Goal: Task Accomplishment & Management: Manage account settings

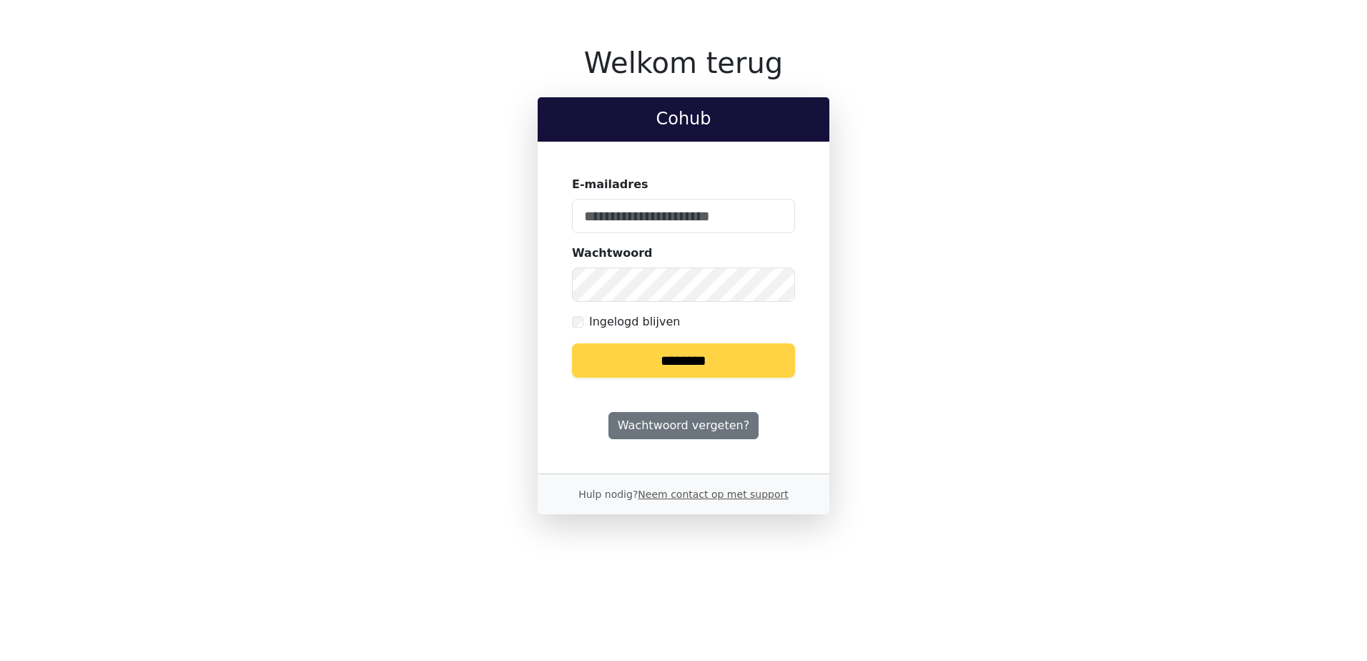
type input "**********"
click at [666, 364] on input "********" at bounding box center [683, 360] width 223 height 34
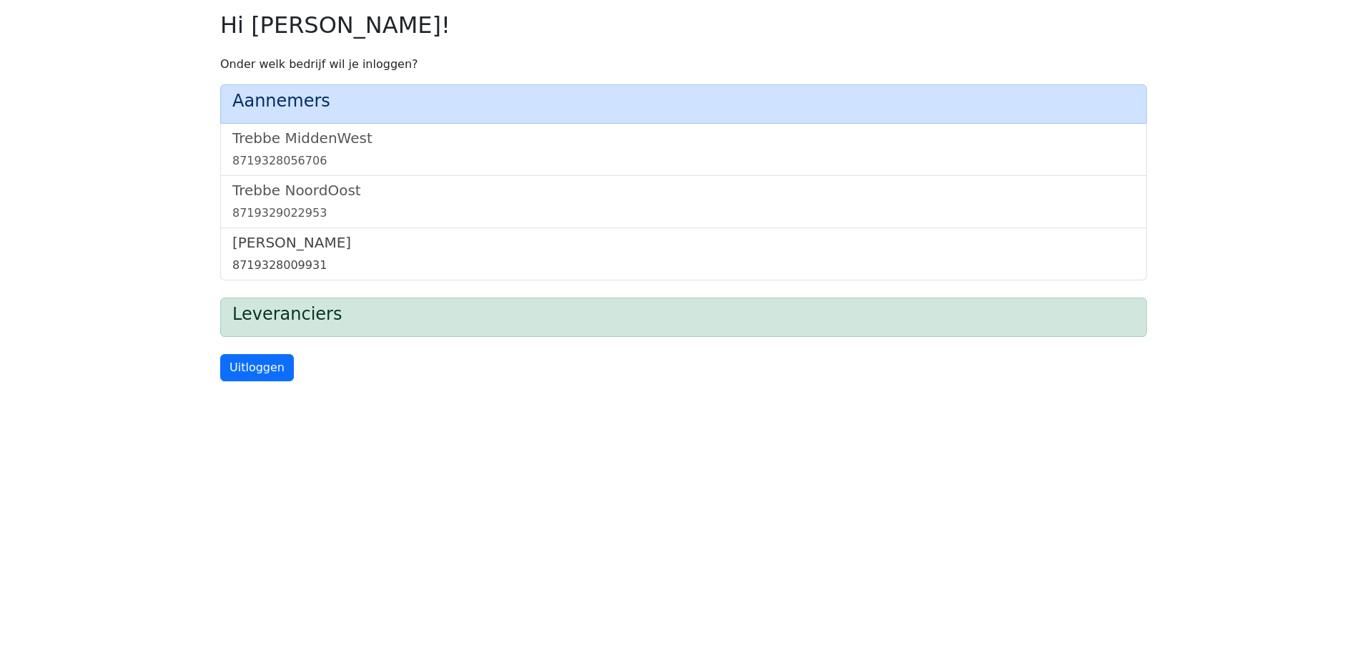
click at [307, 244] on h5 "[PERSON_NAME]" at bounding box center [683, 242] width 902 height 17
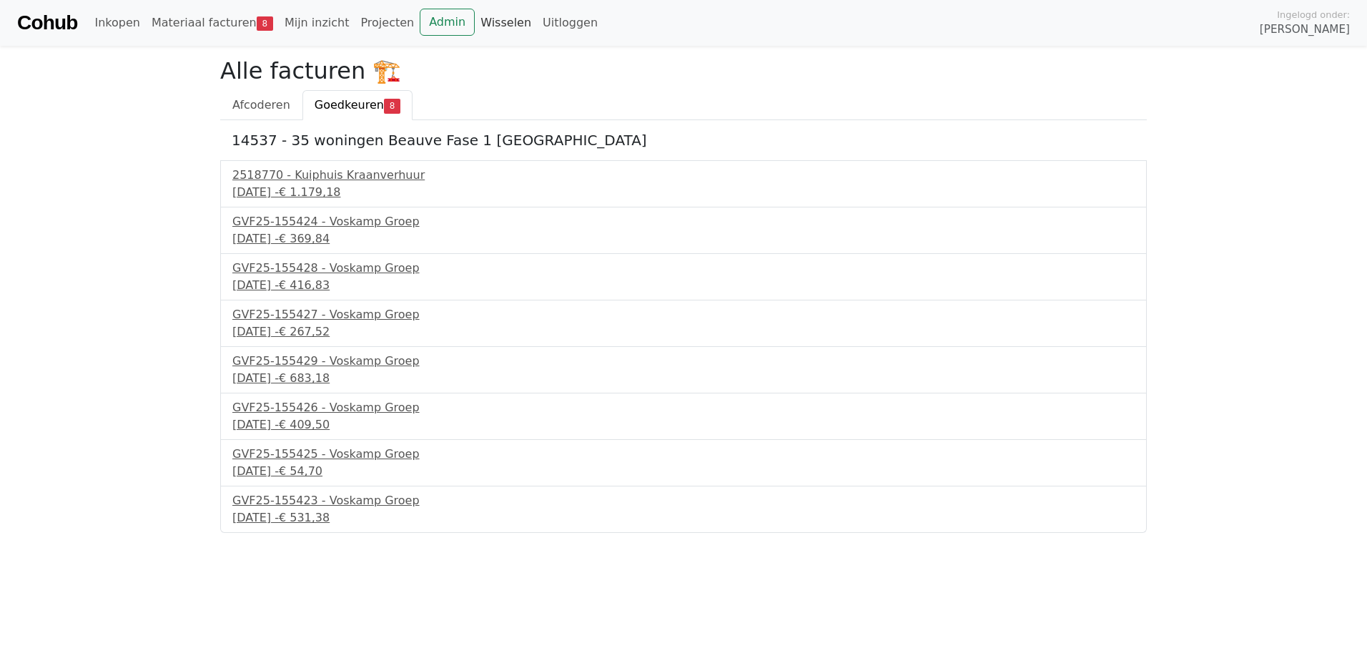
click at [475, 24] on link "Wisselen" at bounding box center [506, 23] width 62 height 29
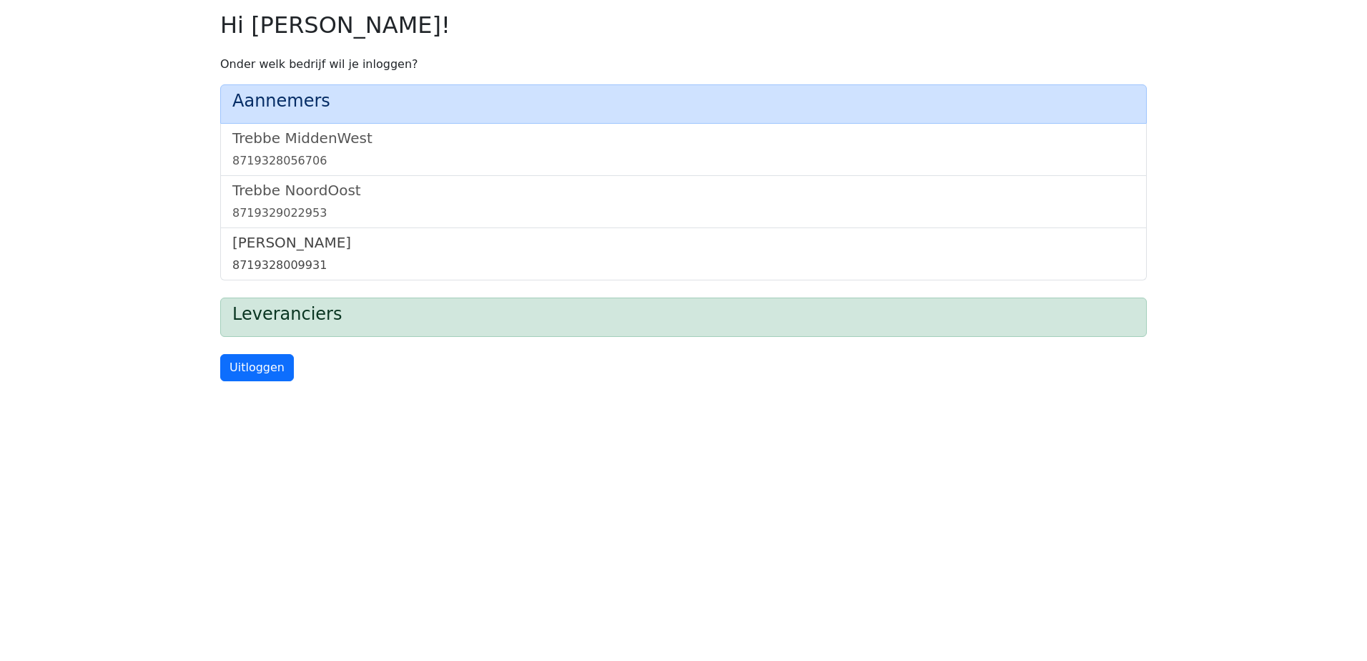
click at [296, 256] on link "Trebbe Wonen 8719328009931" at bounding box center [683, 254] width 902 height 40
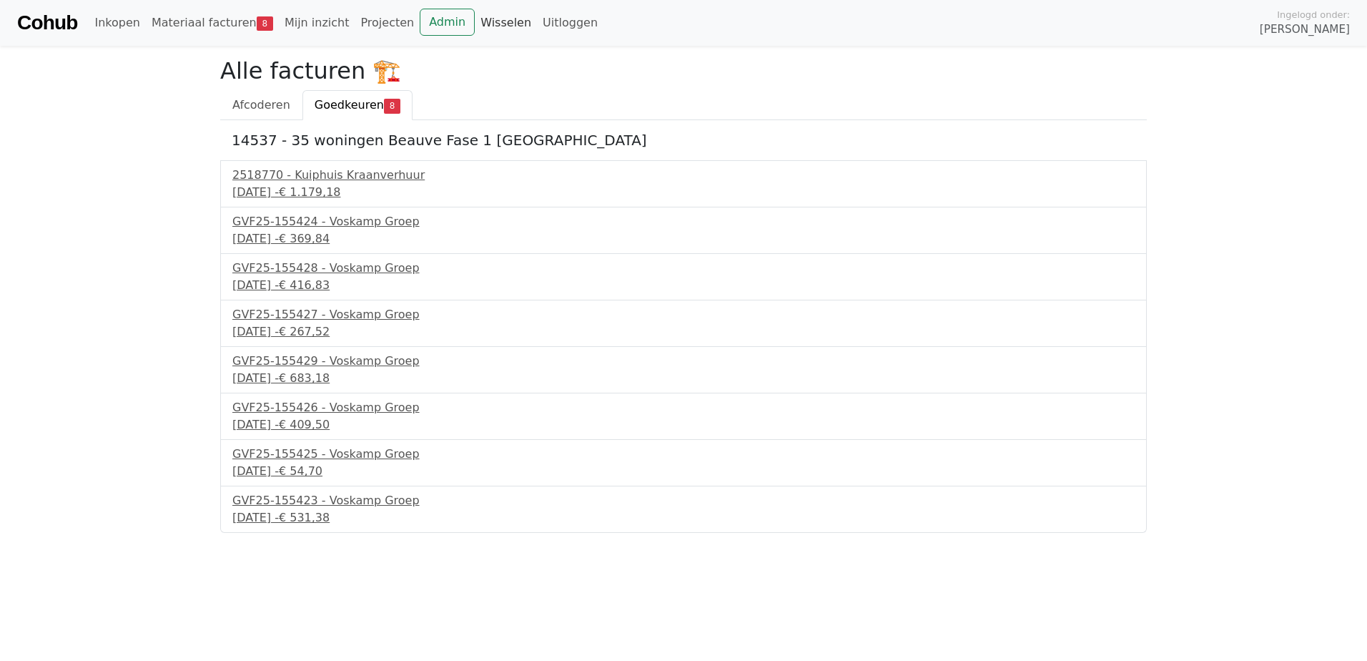
click at [475, 21] on link "Wisselen" at bounding box center [506, 23] width 62 height 29
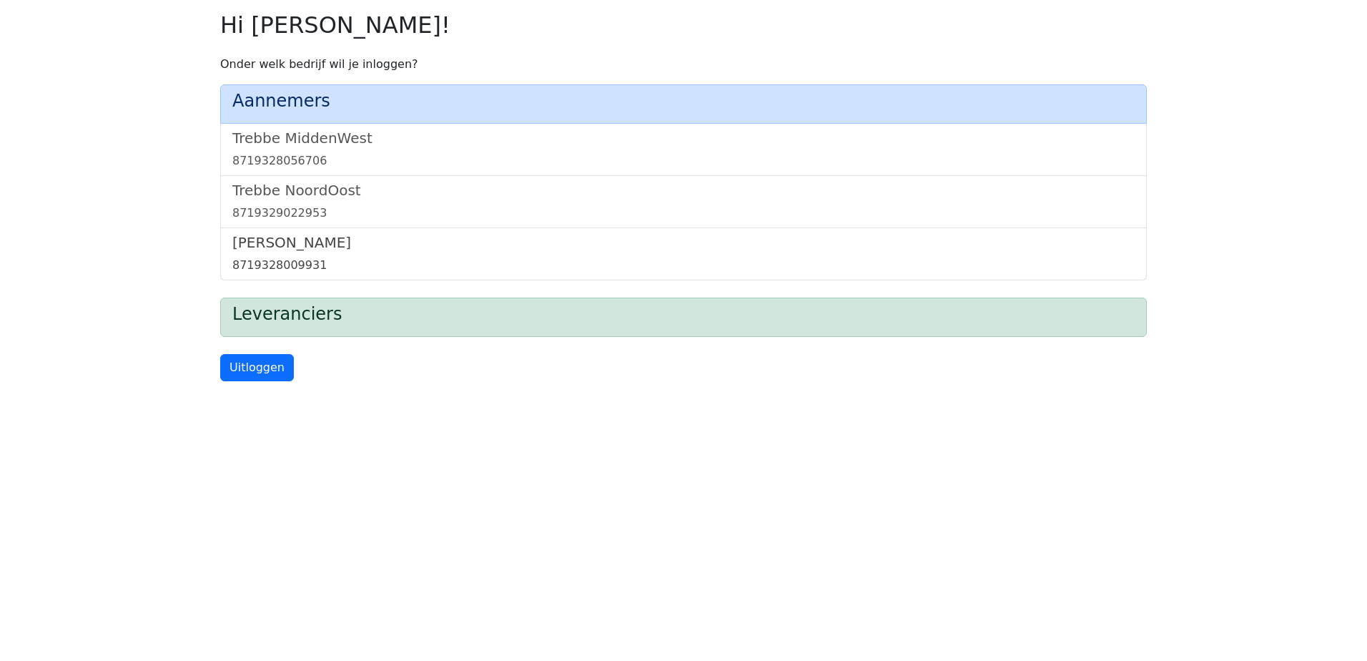
click at [273, 245] on h5 "[PERSON_NAME]" at bounding box center [683, 242] width 902 height 17
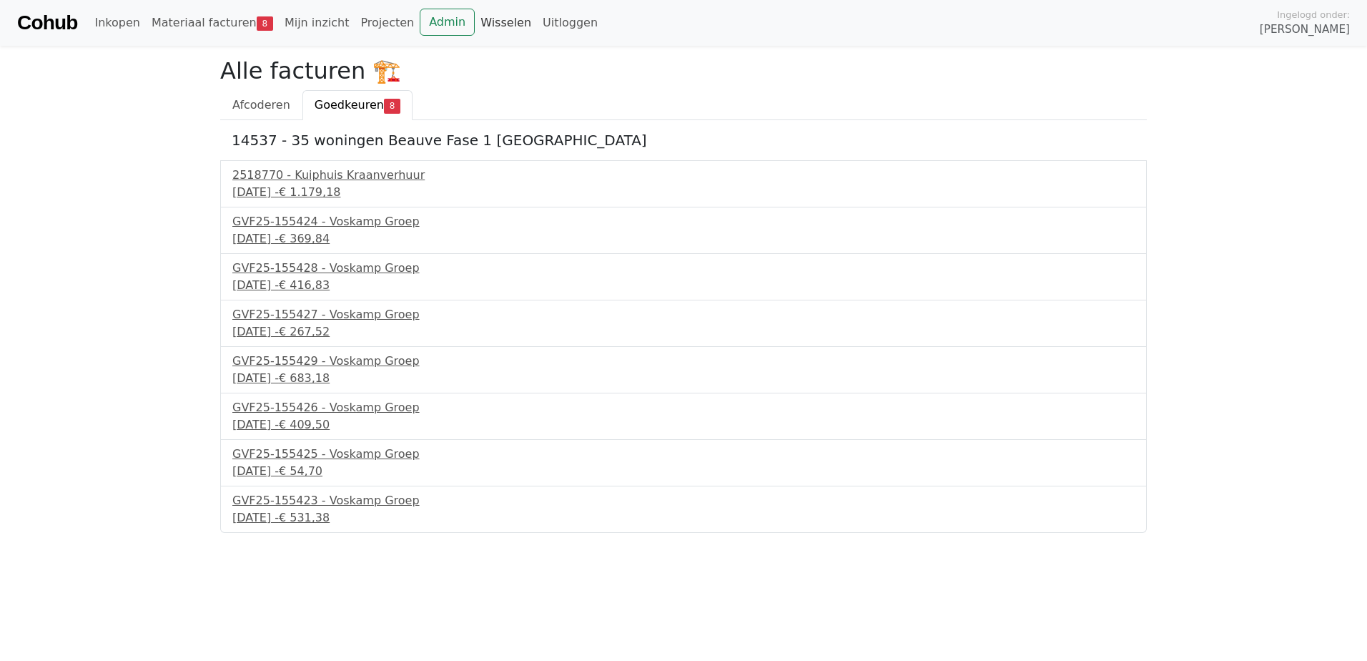
click at [475, 18] on link "Wisselen" at bounding box center [506, 23] width 62 height 29
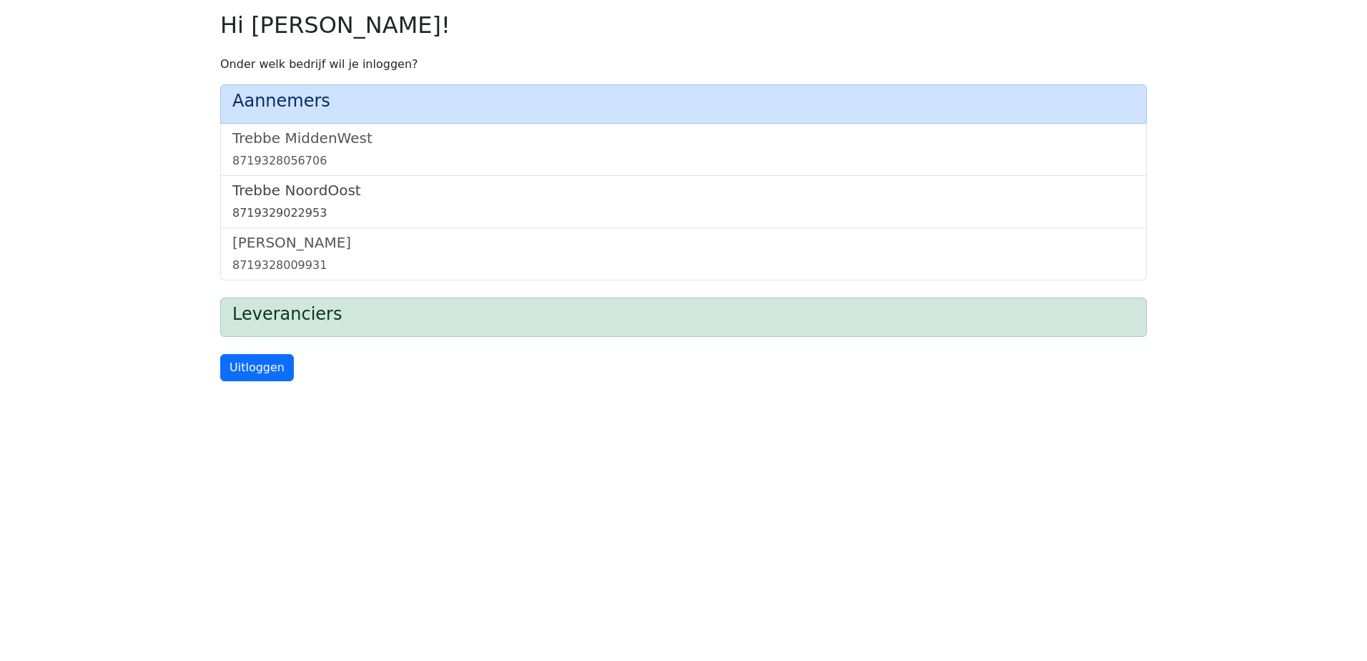
click at [302, 192] on h5 "Trebbe NoordOost" at bounding box center [683, 190] width 902 height 17
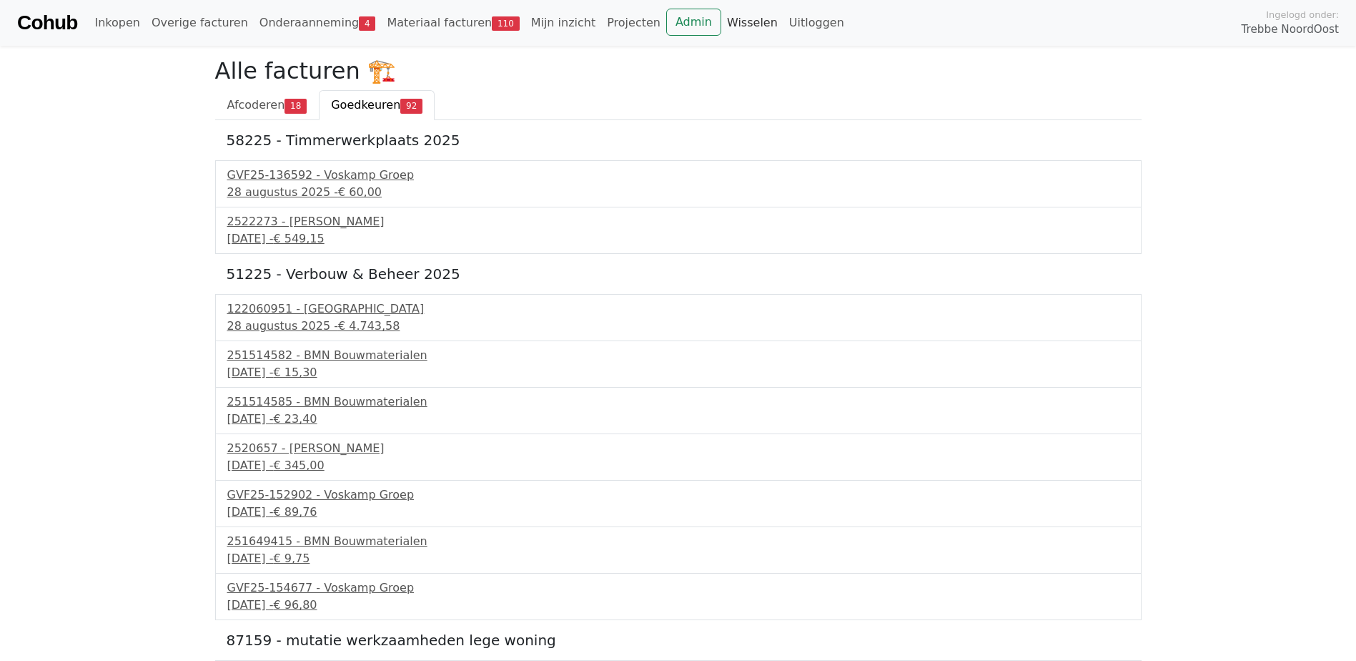
click at [721, 18] on link "Wisselen" at bounding box center [752, 23] width 62 height 29
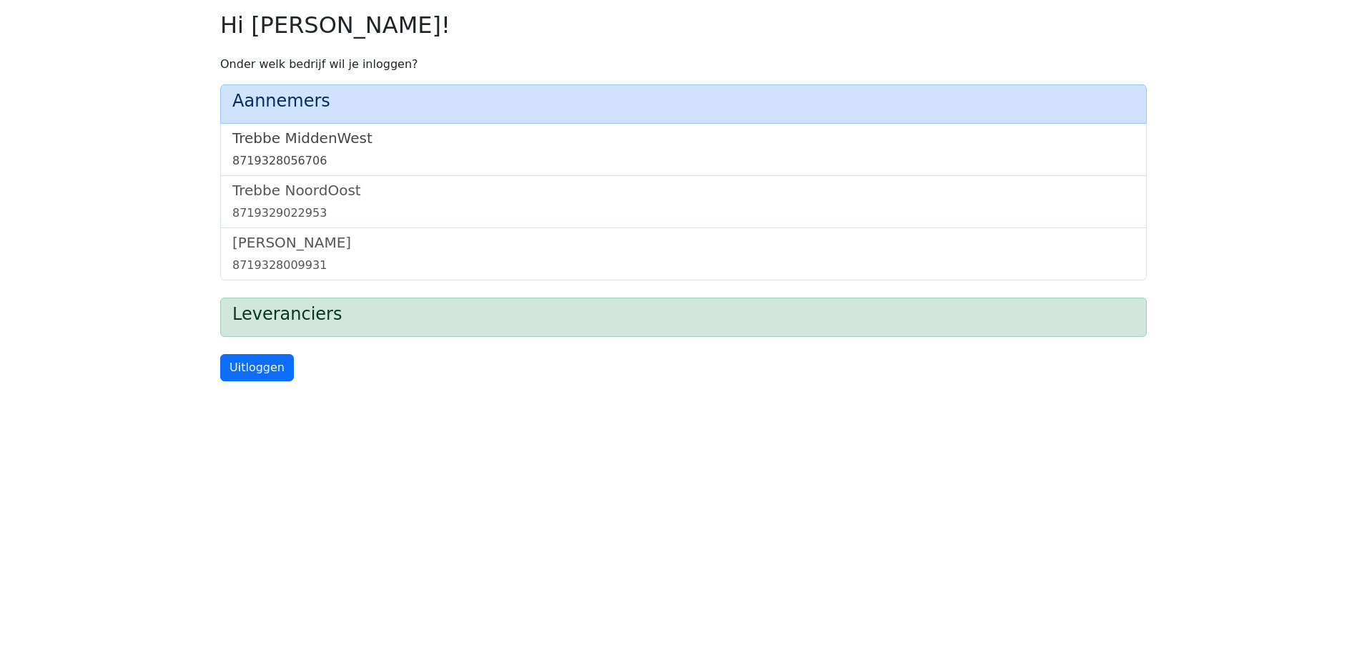
click at [324, 142] on h5 "Trebbe MiddenWest" at bounding box center [683, 137] width 902 height 17
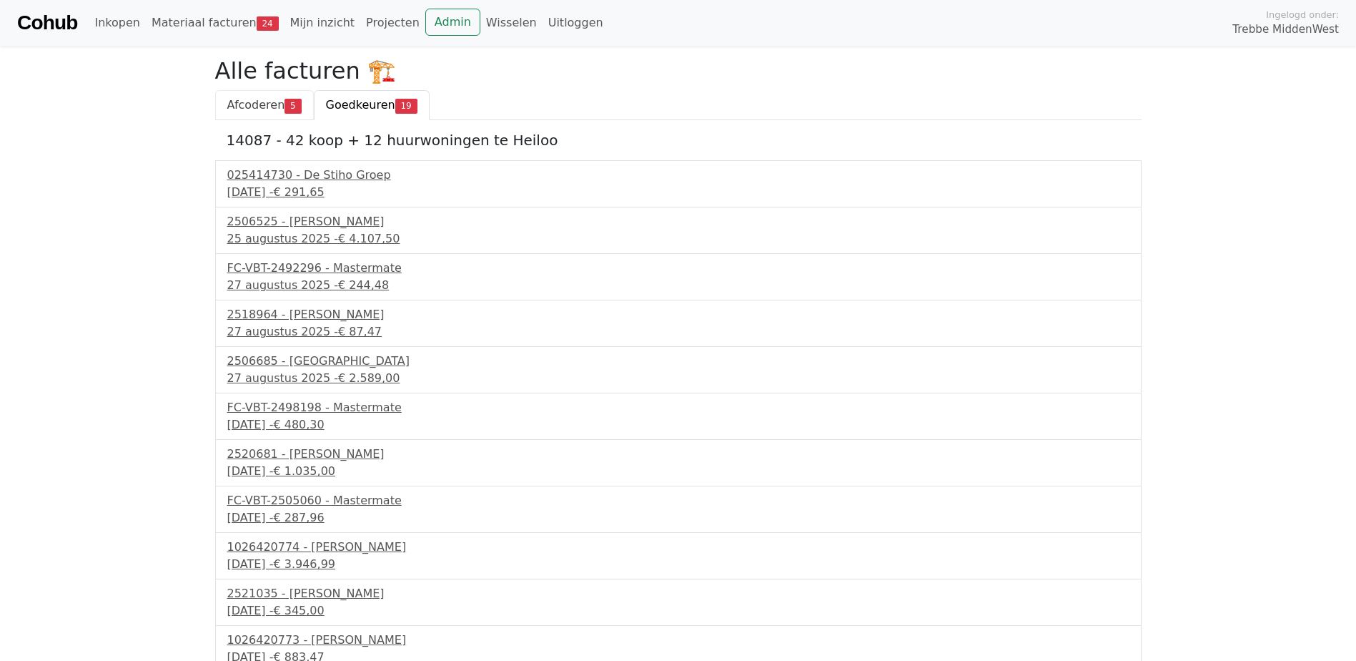
click at [254, 109] on span "Afcoderen" at bounding box center [256, 105] width 58 height 14
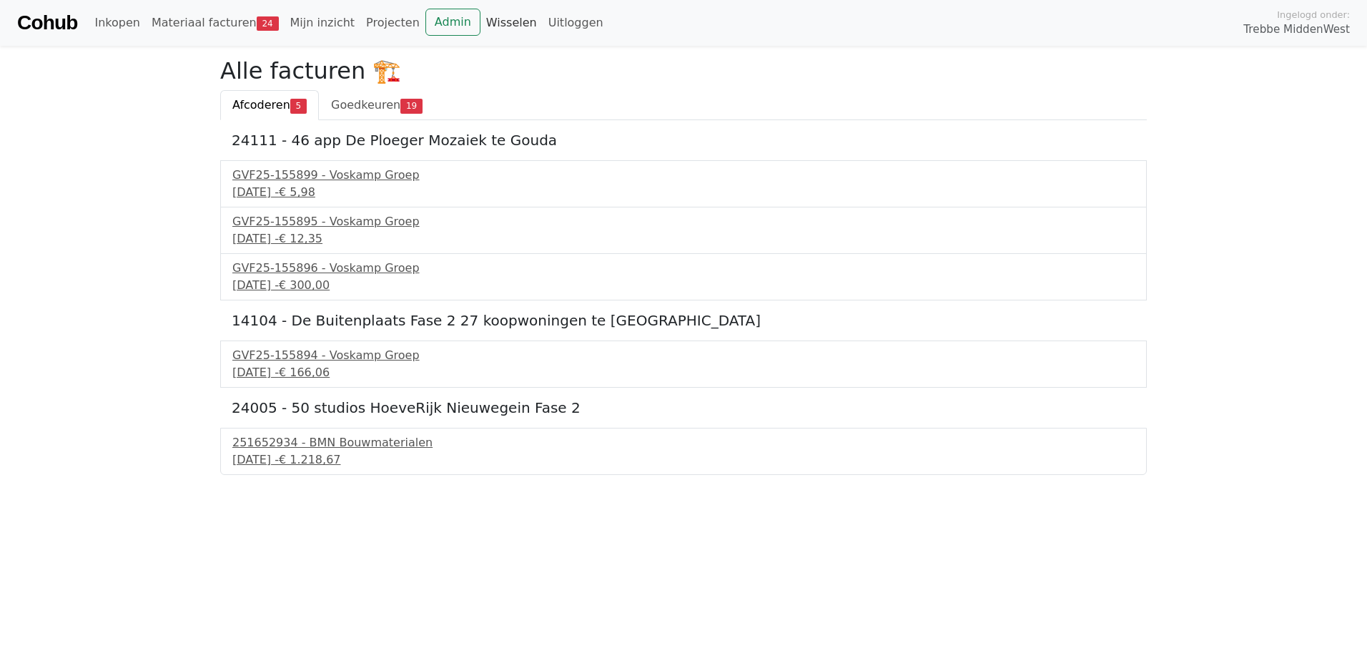
click at [483, 24] on link "Wisselen" at bounding box center [511, 23] width 62 height 29
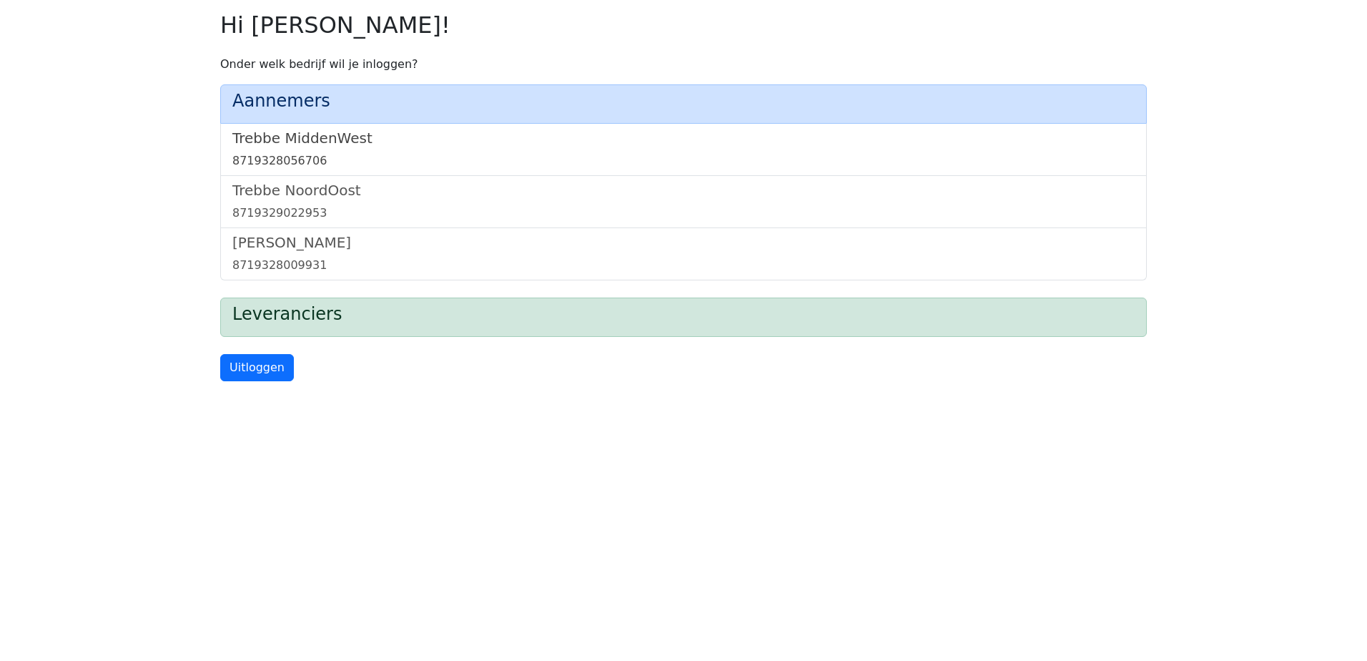
click at [328, 149] on link "Trebbe MiddenWest 8719328056706" at bounding box center [683, 149] width 902 height 40
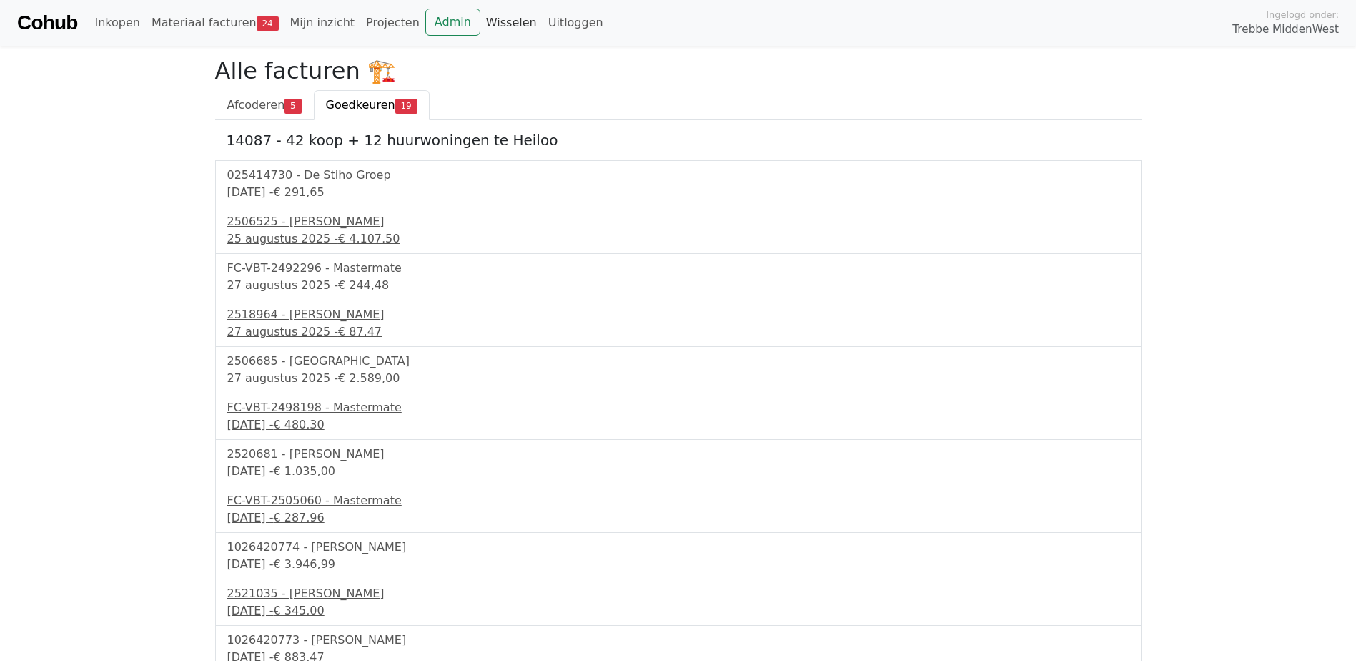
click at [486, 28] on link "Wisselen" at bounding box center [511, 23] width 62 height 29
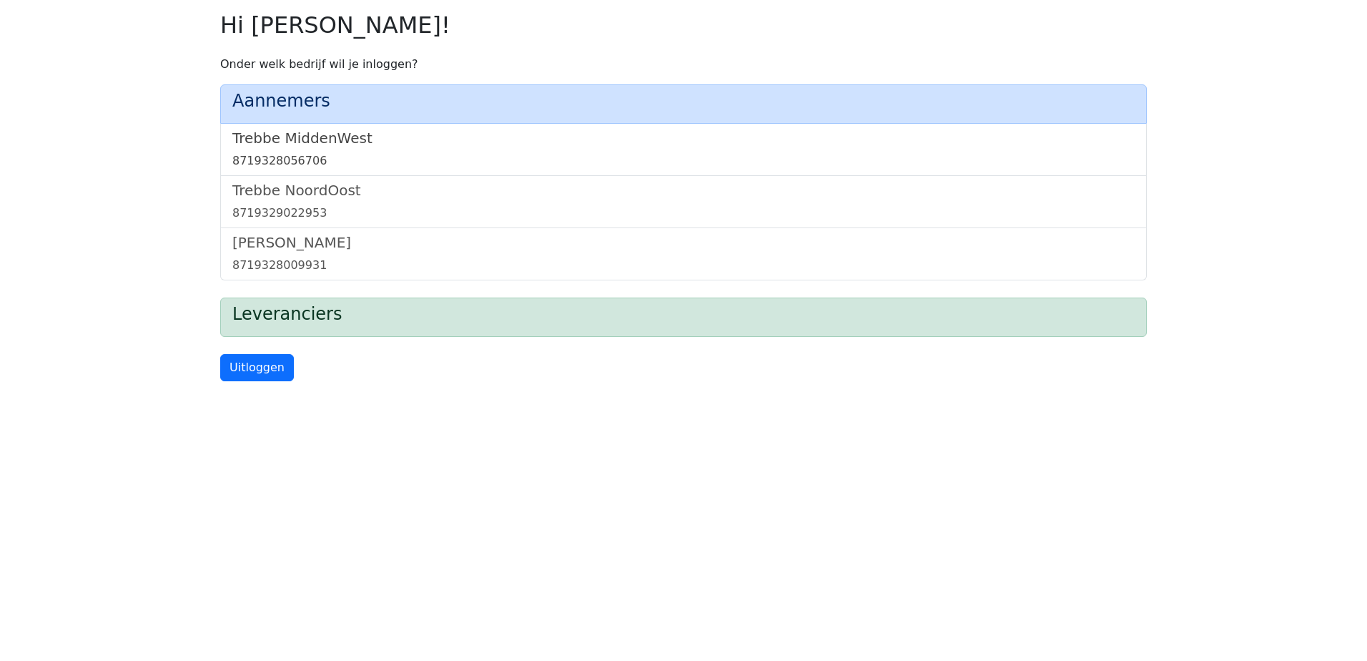
click at [303, 152] on link "Trebbe MiddenWest 8719328056706" at bounding box center [683, 149] width 902 height 40
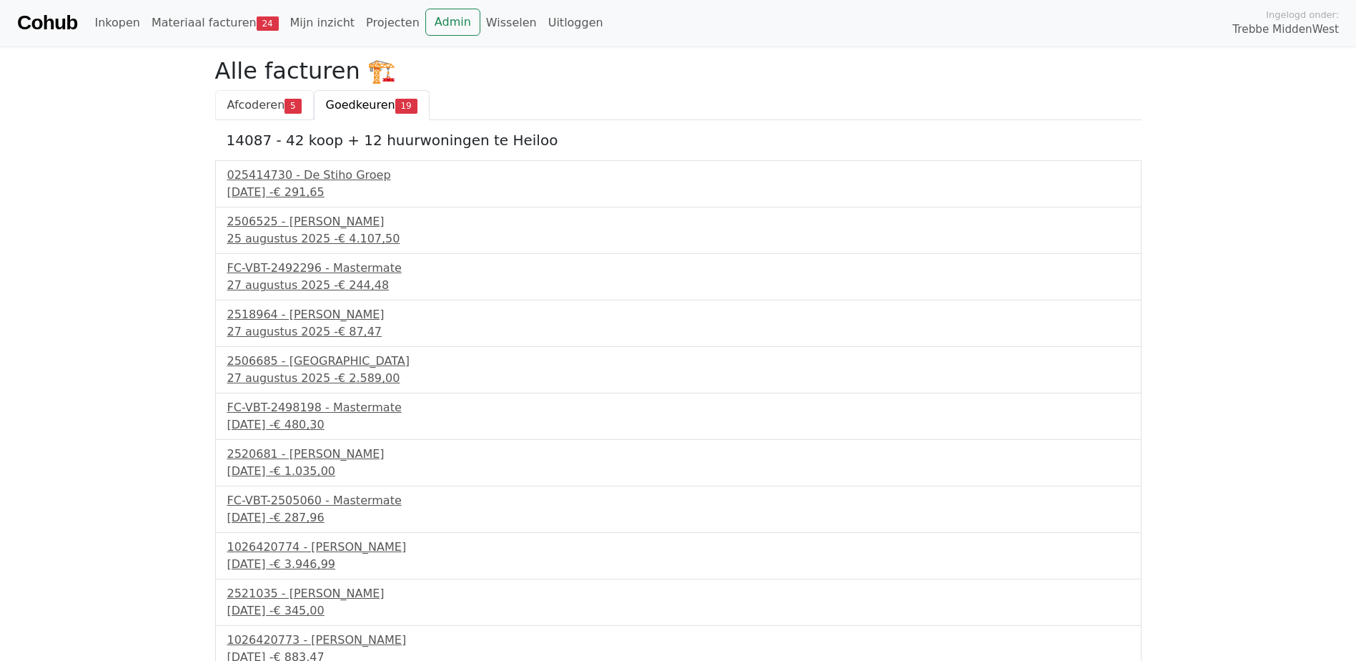
click at [239, 97] on link "Afcoderen 5" at bounding box center [264, 105] width 99 height 30
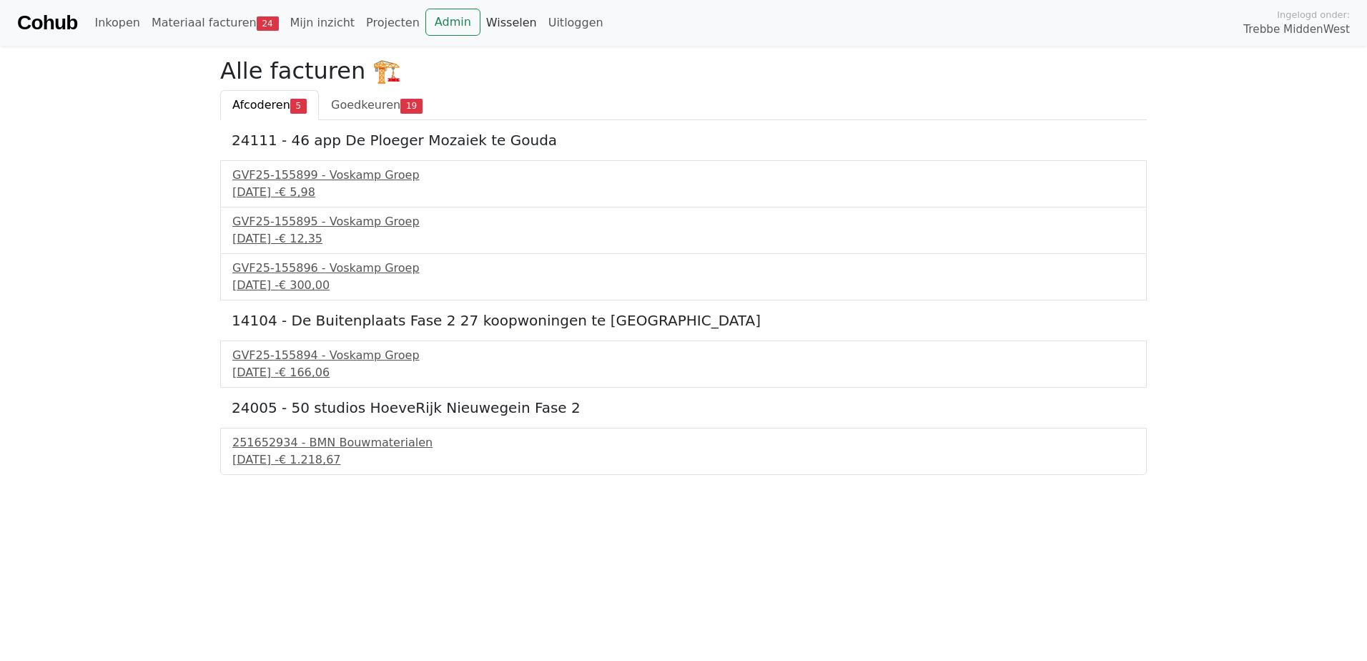
click at [480, 21] on link "Wisselen" at bounding box center [511, 23] width 62 height 29
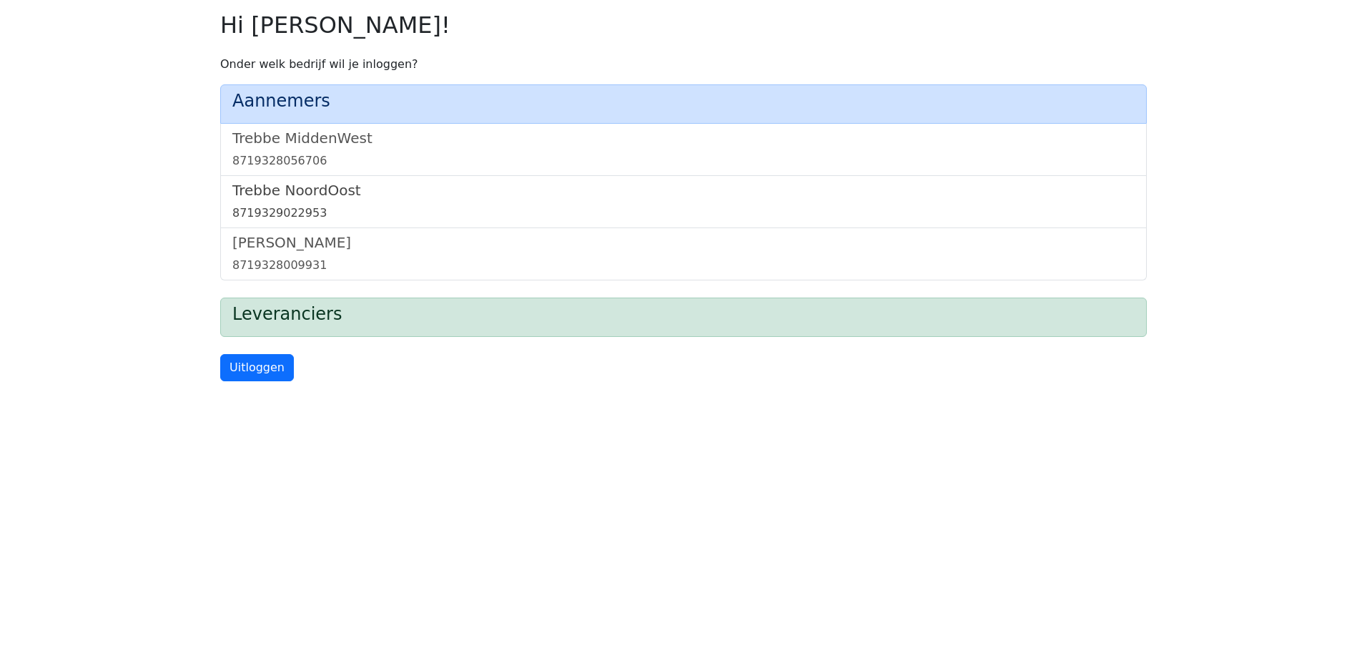
click at [290, 196] on h5 "Trebbe NoordOost" at bounding box center [683, 190] width 902 height 17
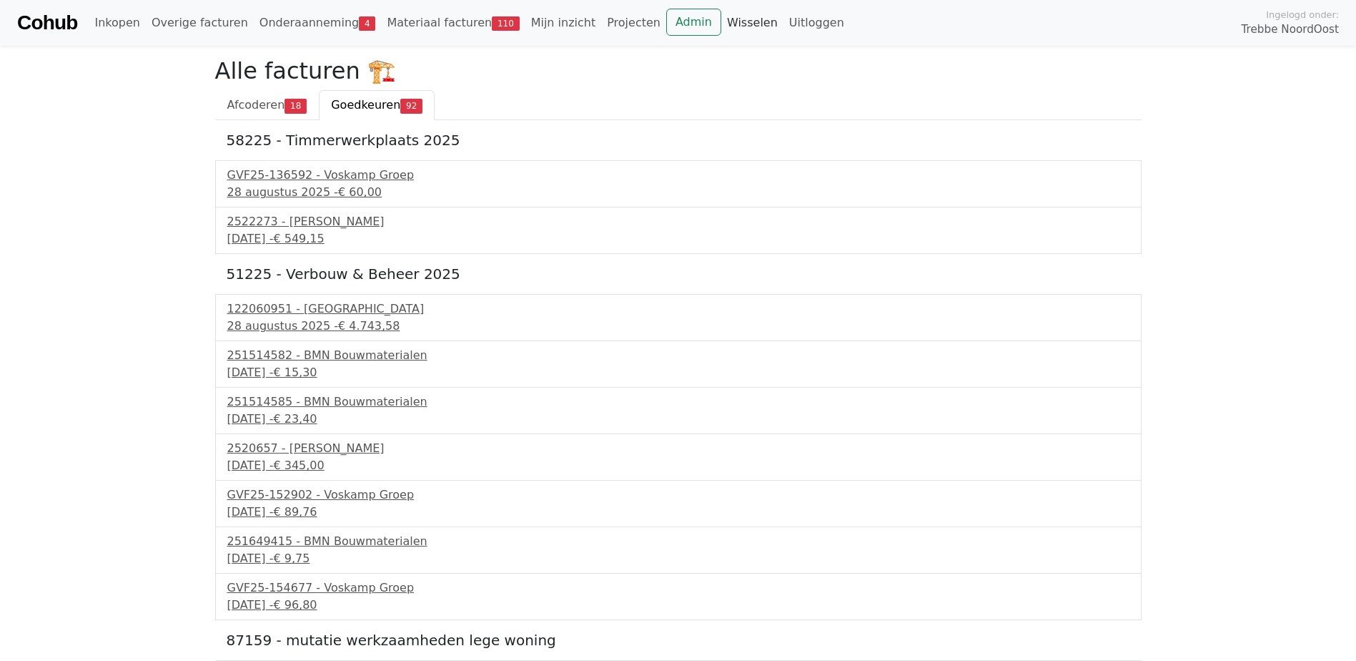
click at [721, 21] on link "Wisselen" at bounding box center [752, 23] width 62 height 29
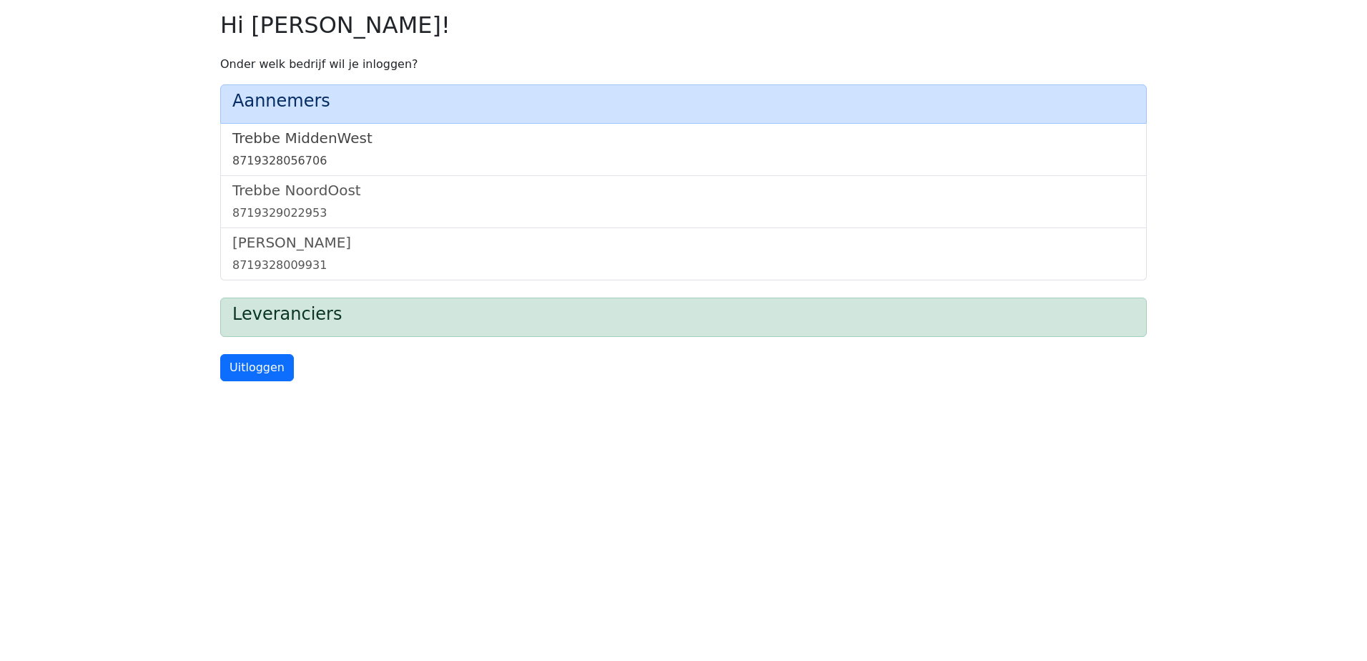
click at [293, 142] on h5 "Trebbe MiddenWest" at bounding box center [683, 137] width 902 height 17
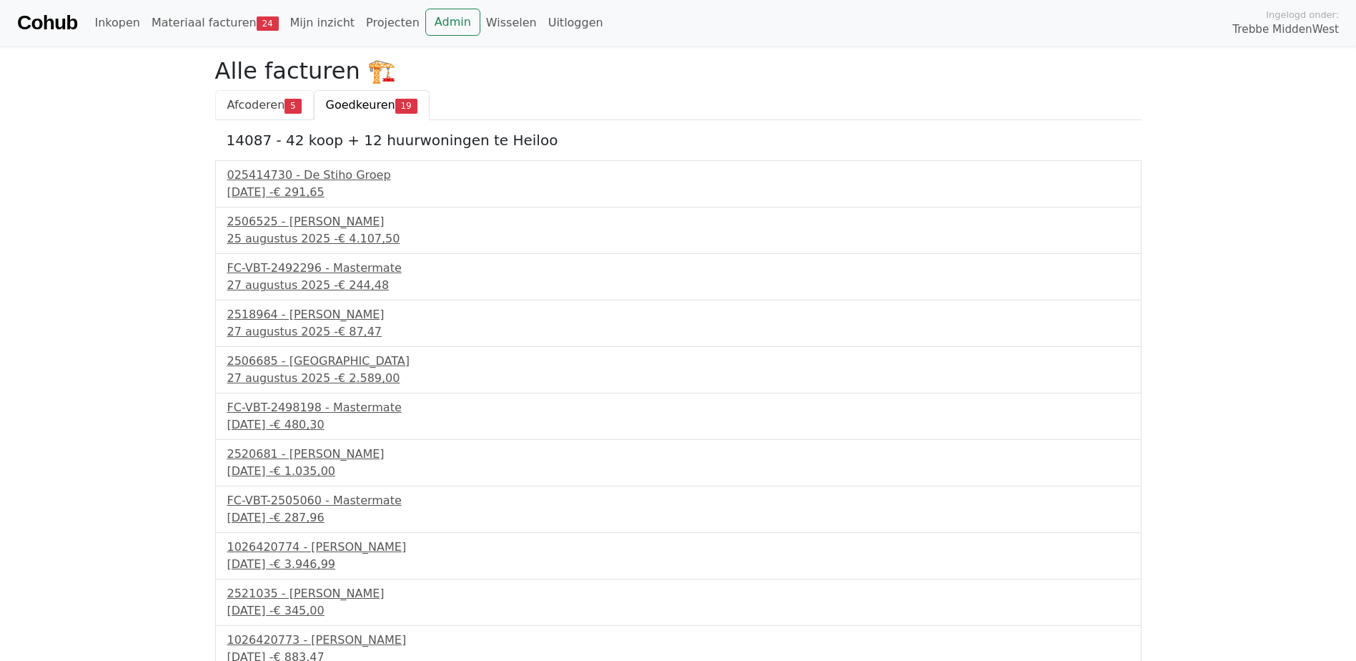
click at [285, 104] on span "5" at bounding box center [293, 106] width 16 height 14
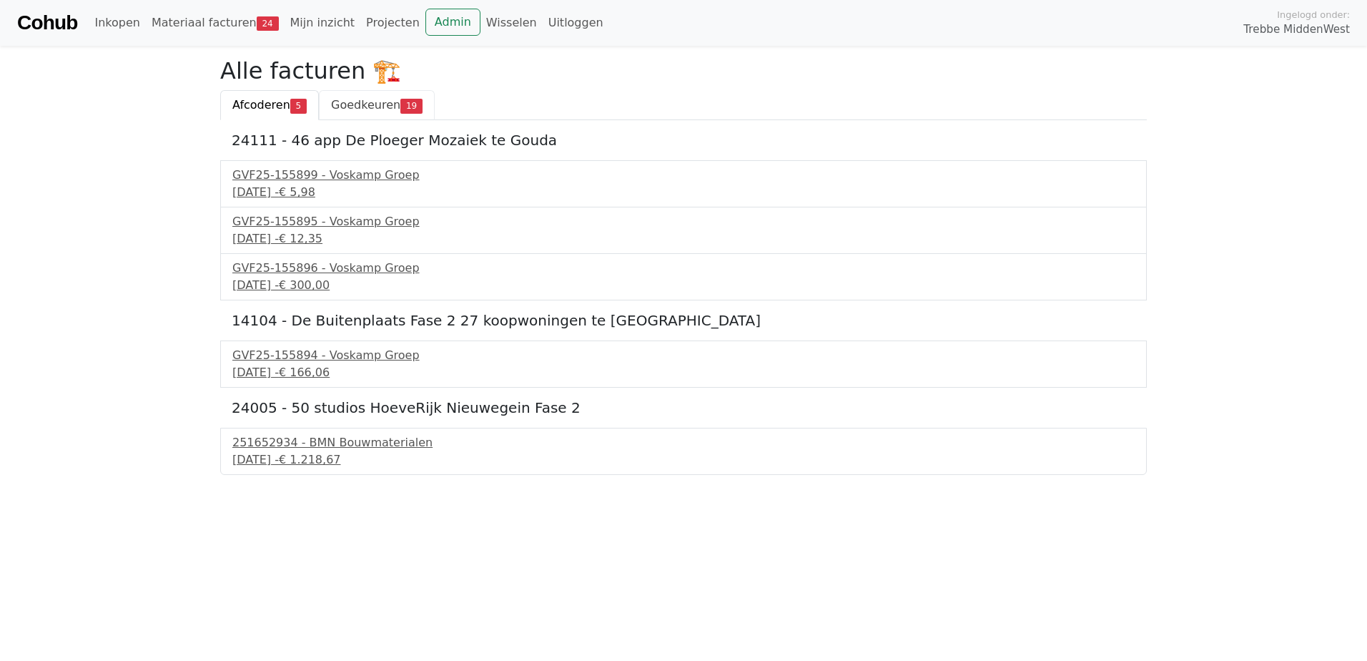
click at [359, 99] on span "Goedkeuren" at bounding box center [365, 105] width 69 height 14
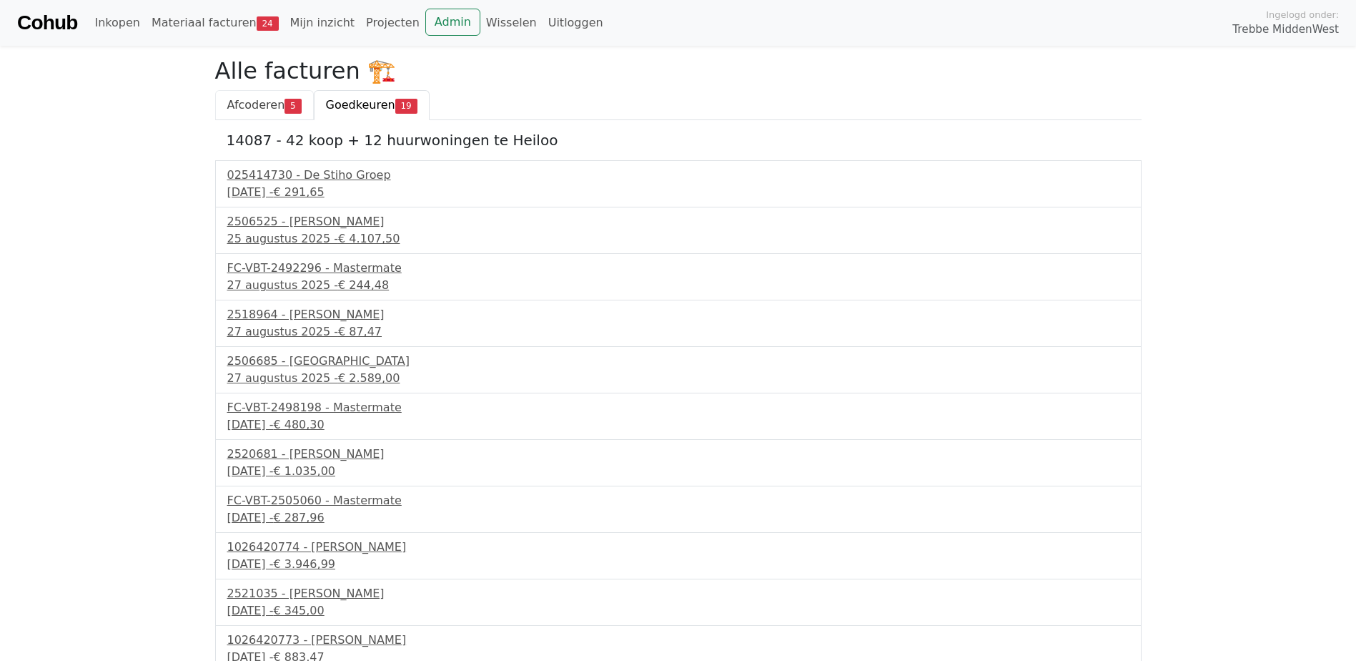
click at [267, 109] on span "Afcoderen" at bounding box center [256, 105] width 58 height 14
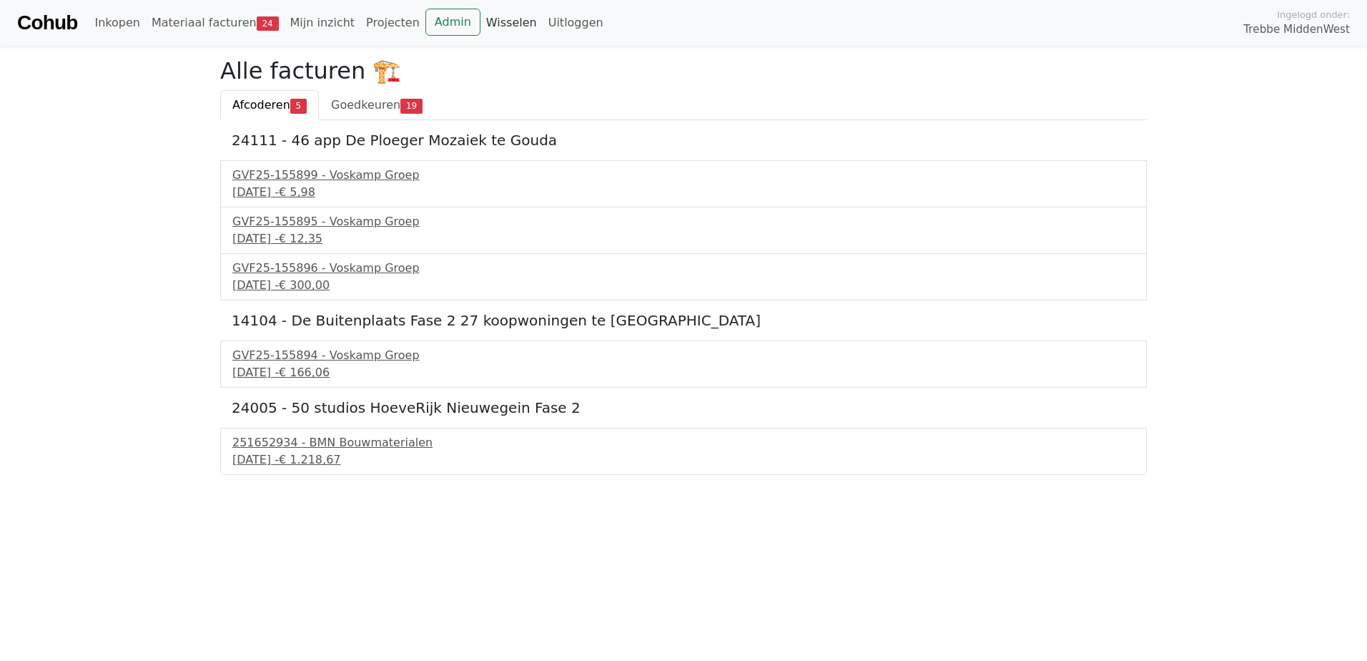
click at [480, 22] on link "Wisselen" at bounding box center [511, 23] width 62 height 29
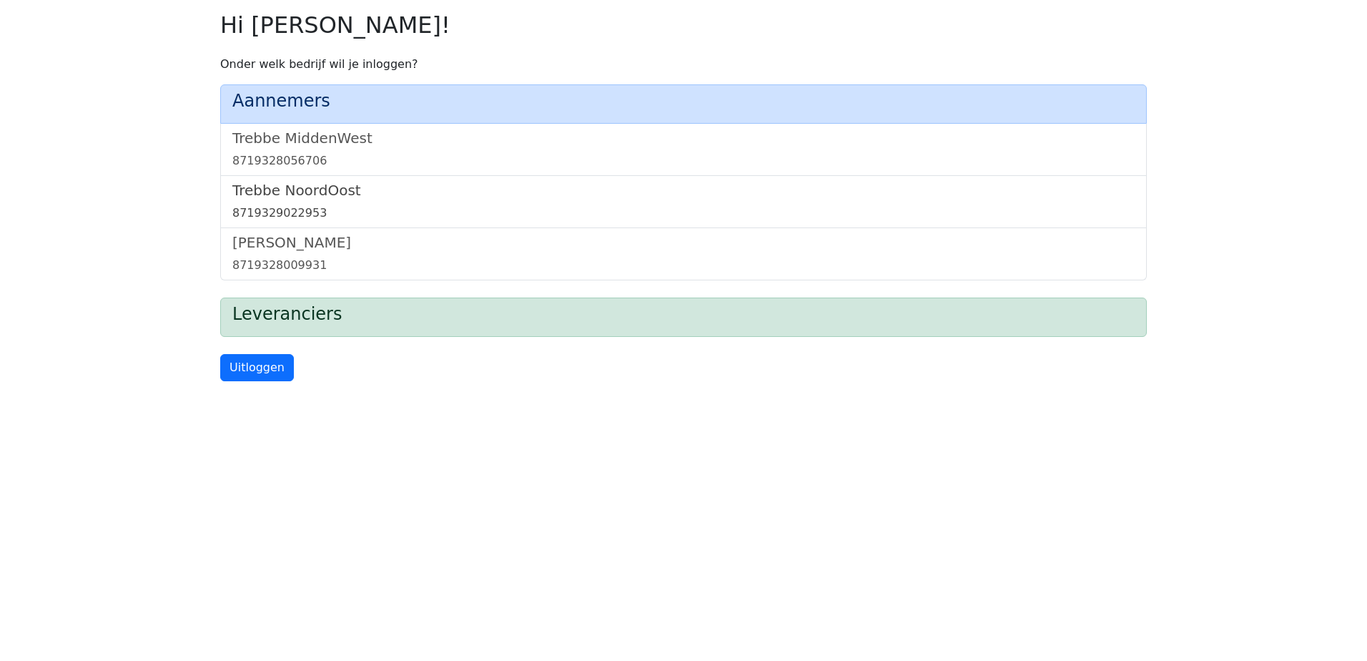
click at [295, 192] on h5 "Trebbe NoordOost" at bounding box center [683, 190] width 902 height 17
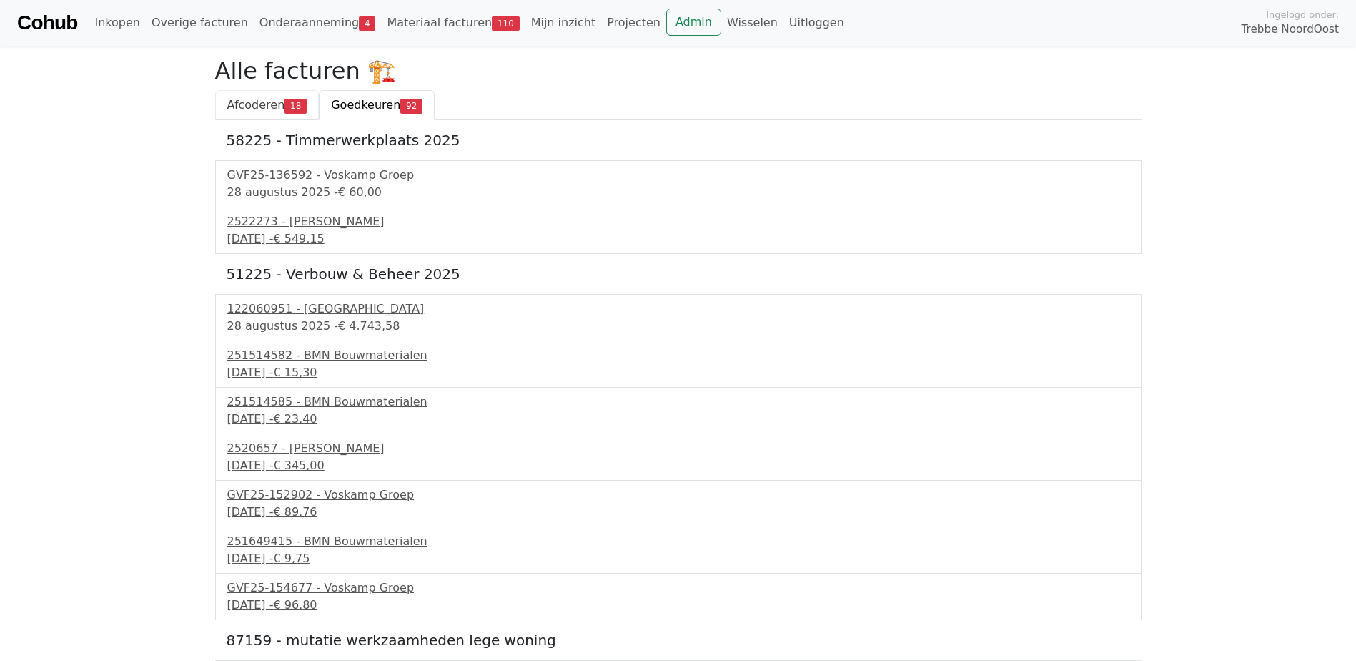
click at [255, 105] on span "Afcoderen" at bounding box center [256, 105] width 58 height 14
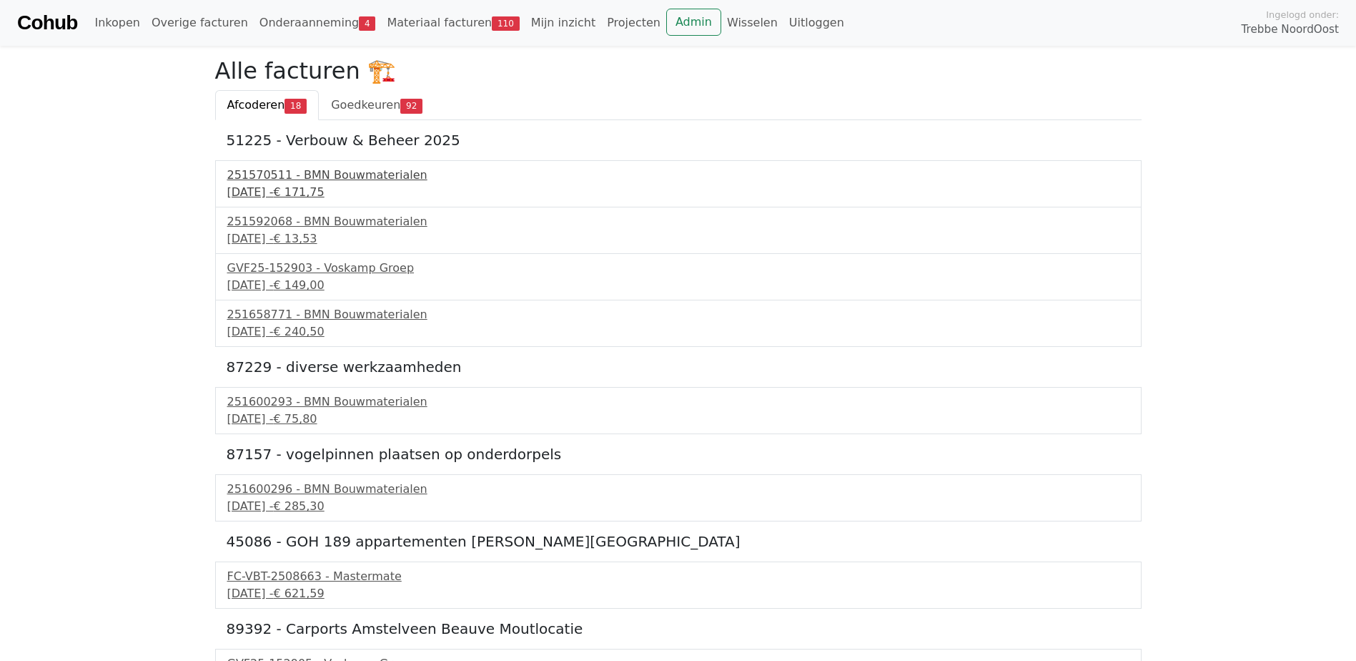
click at [308, 184] on div "[DATE] - € 171,75" at bounding box center [678, 192] width 902 height 17
click at [308, 323] on div "23 september 2025 - € 240,50" at bounding box center [678, 331] width 902 height 17
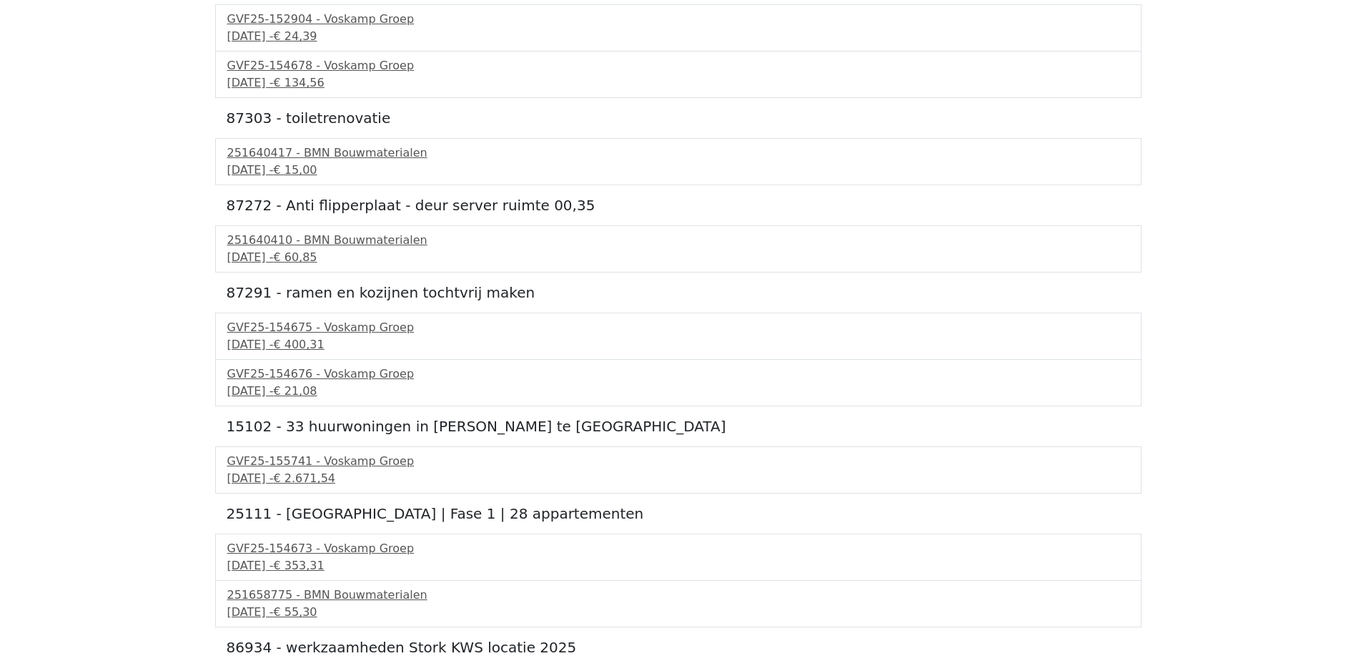
scroll to position [785, 0]
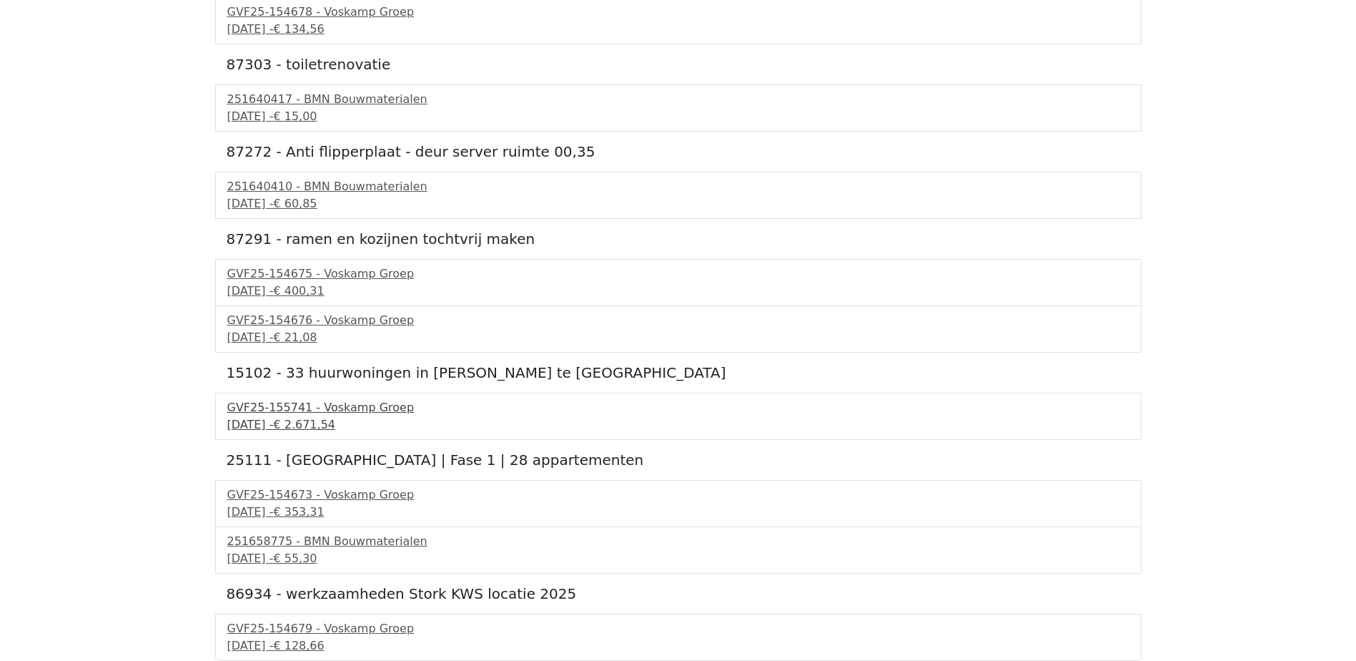
click at [335, 418] on span "€ 2.671,54" at bounding box center [304, 425] width 62 height 14
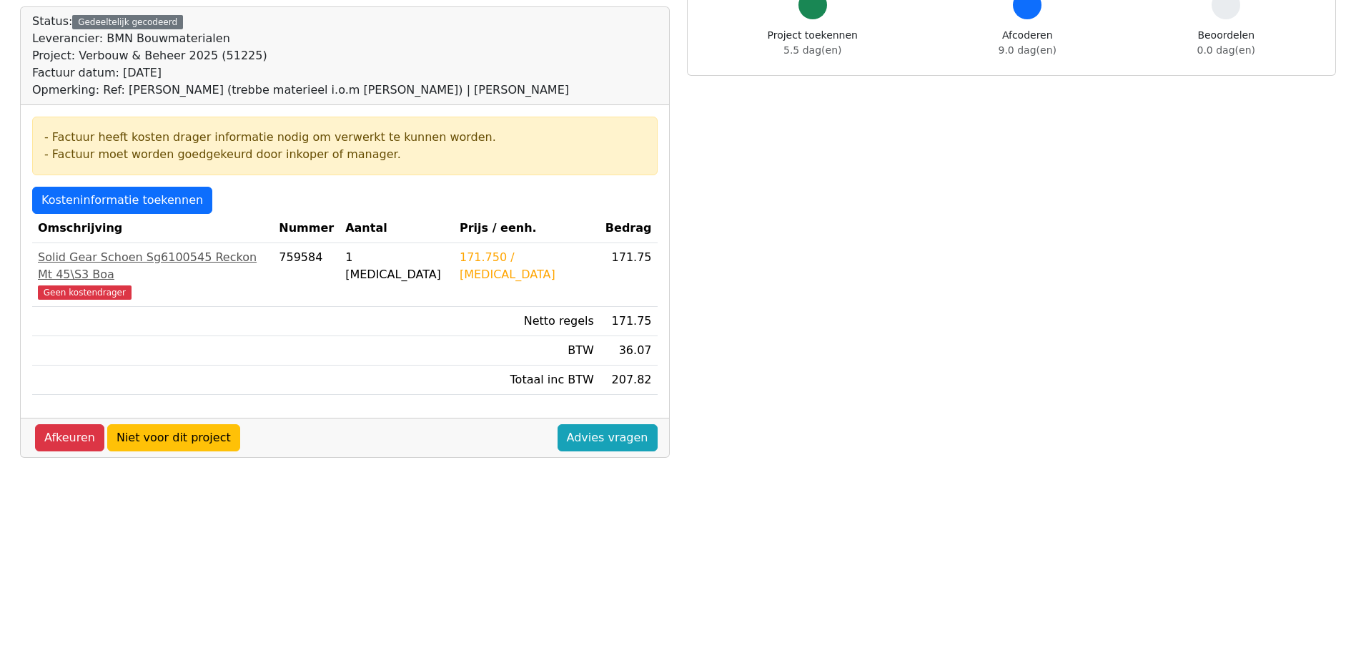
scroll to position [143, 0]
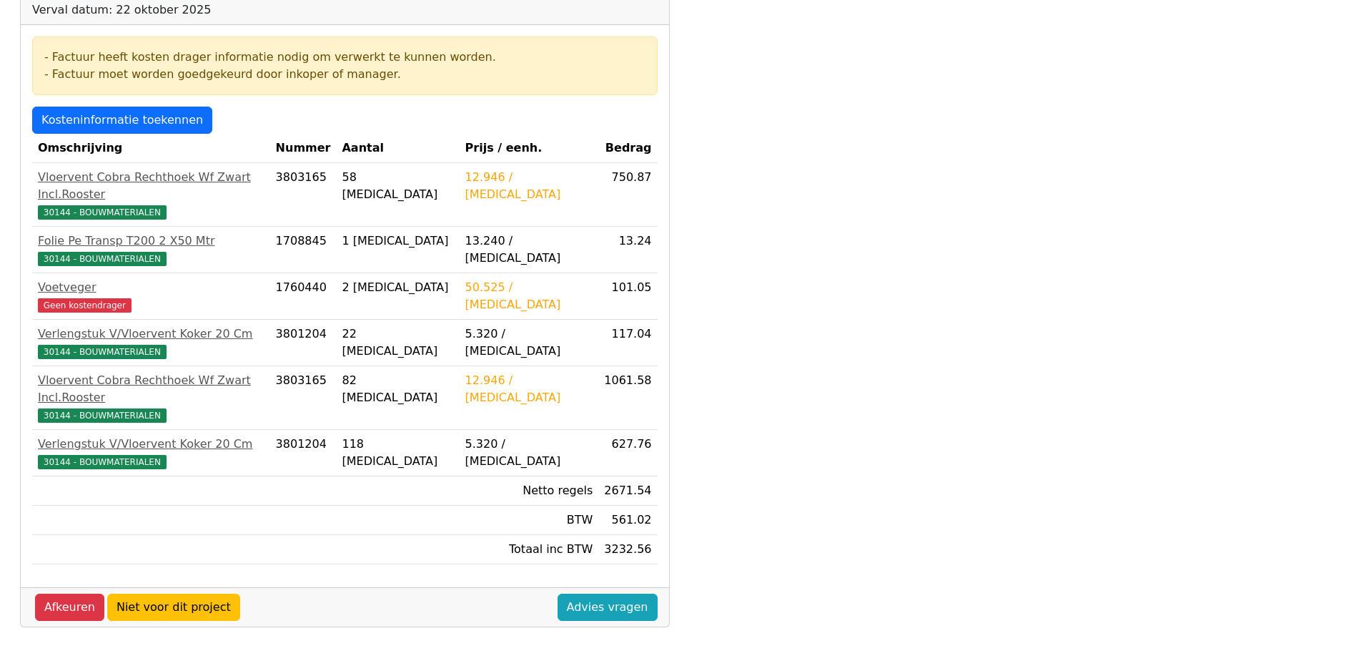
scroll to position [286, 0]
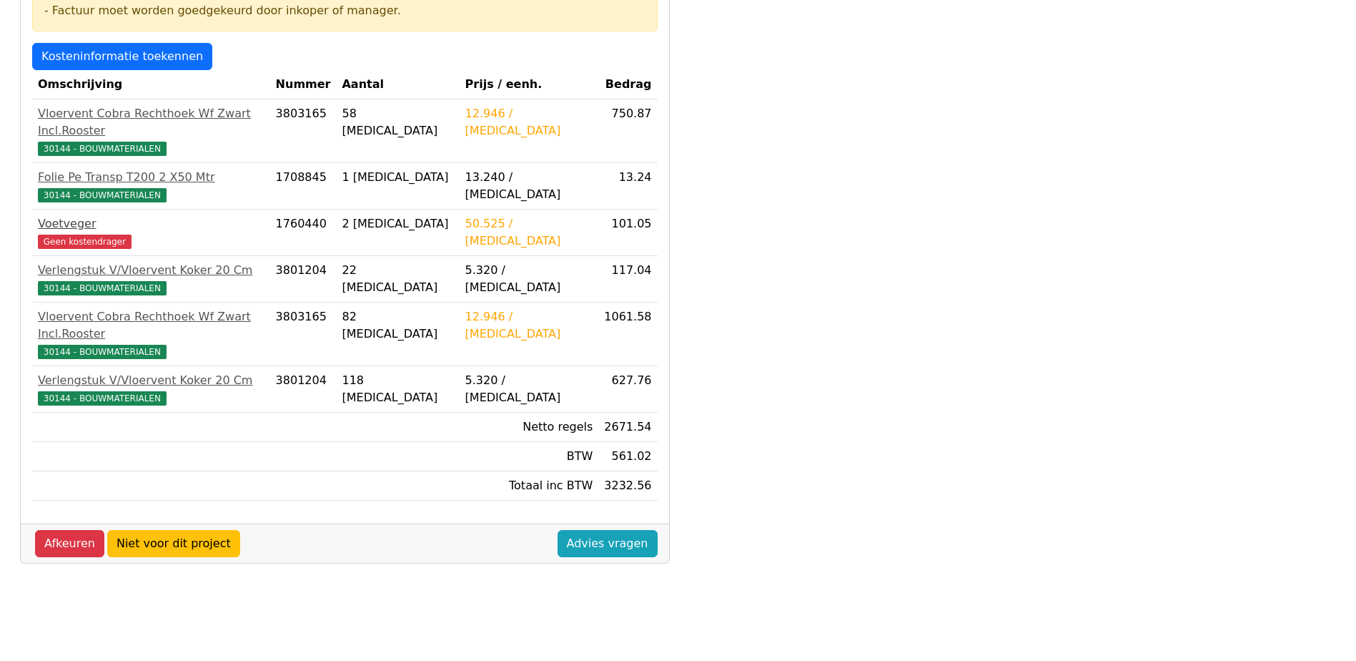
click at [68, 215] on div "Voetveger" at bounding box center [151, 223] width 227 height 17
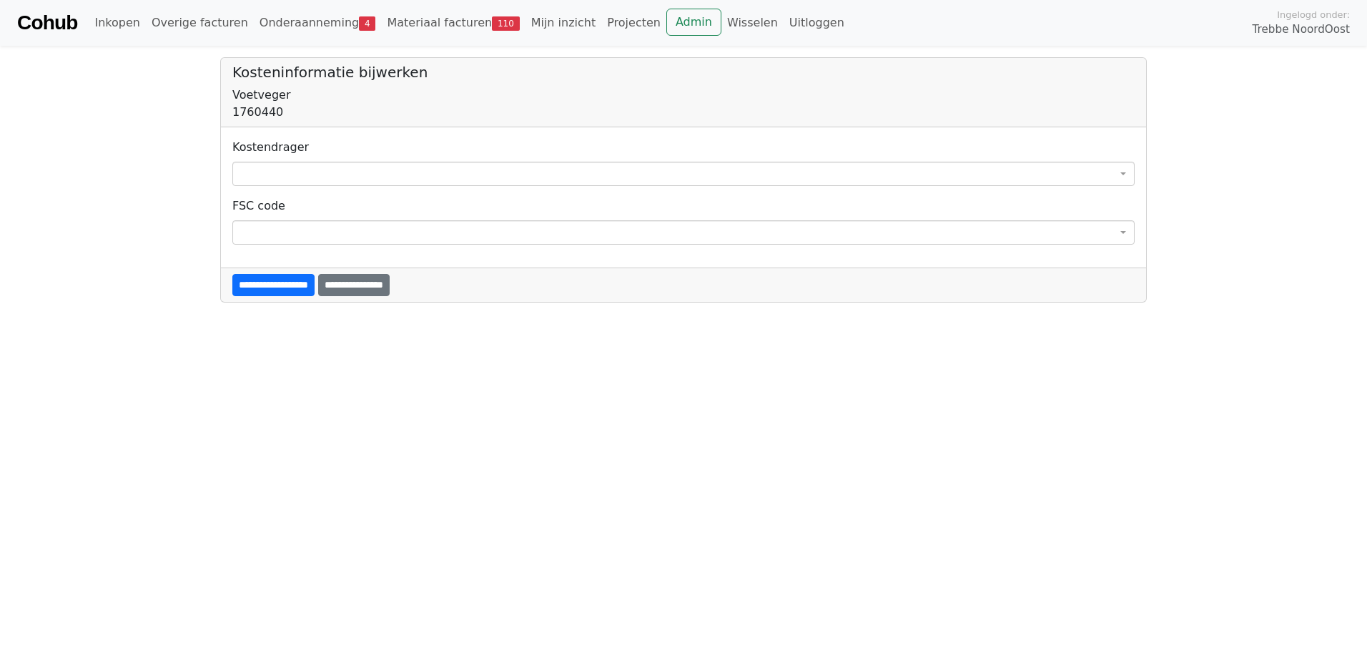
click at [260, 170] on span at bounding box center [683, 174] width 902 height 24
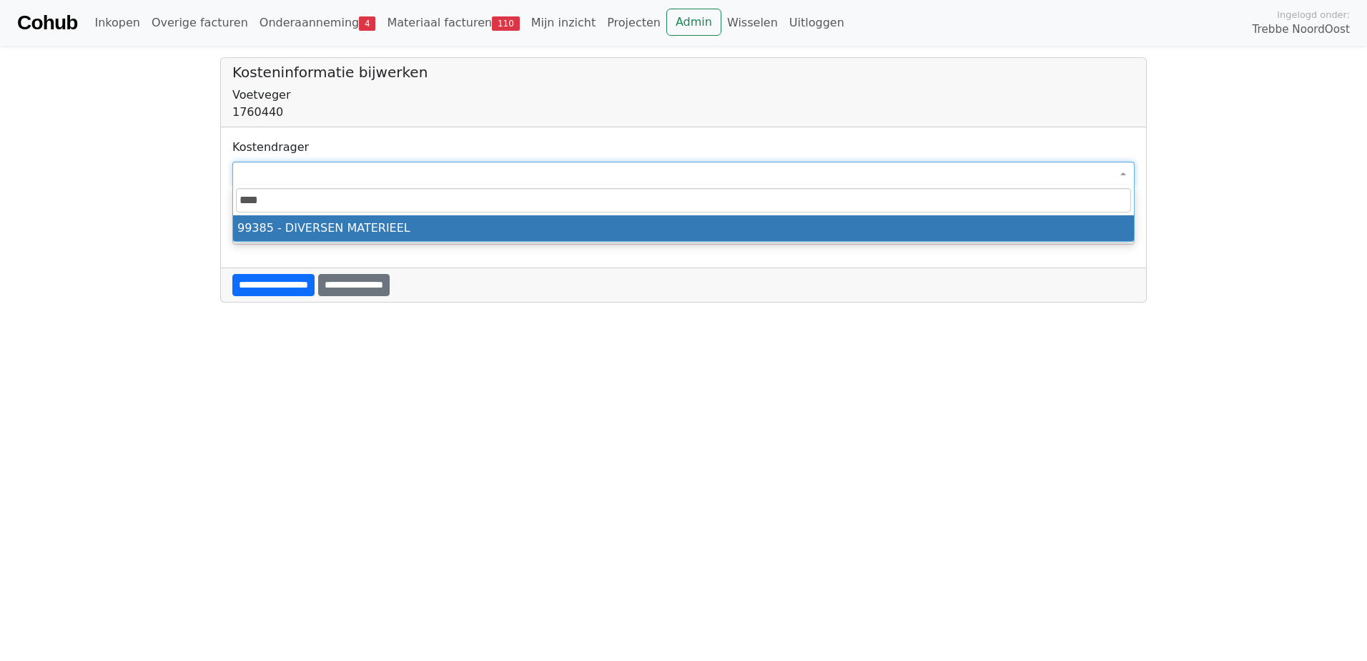
type input "*****"
select select "****"
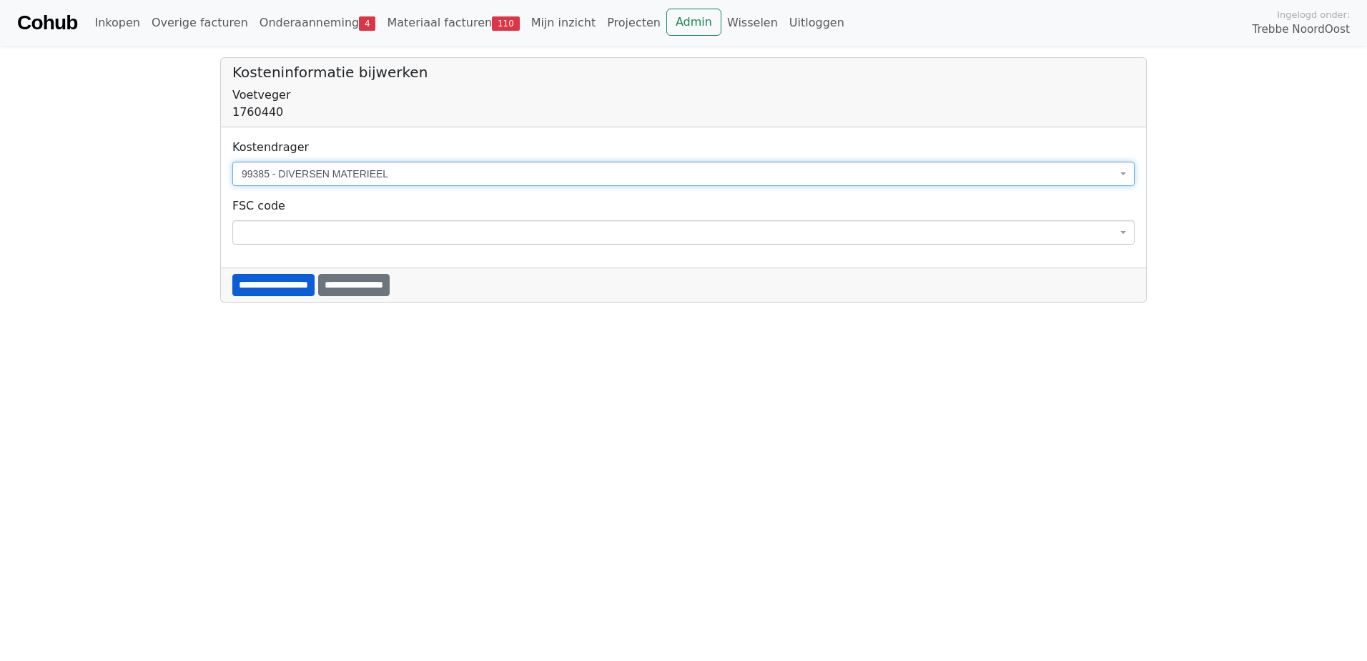
click at [295, 280] on input "**********" at bounding box center [273, 285] width 82 height 22
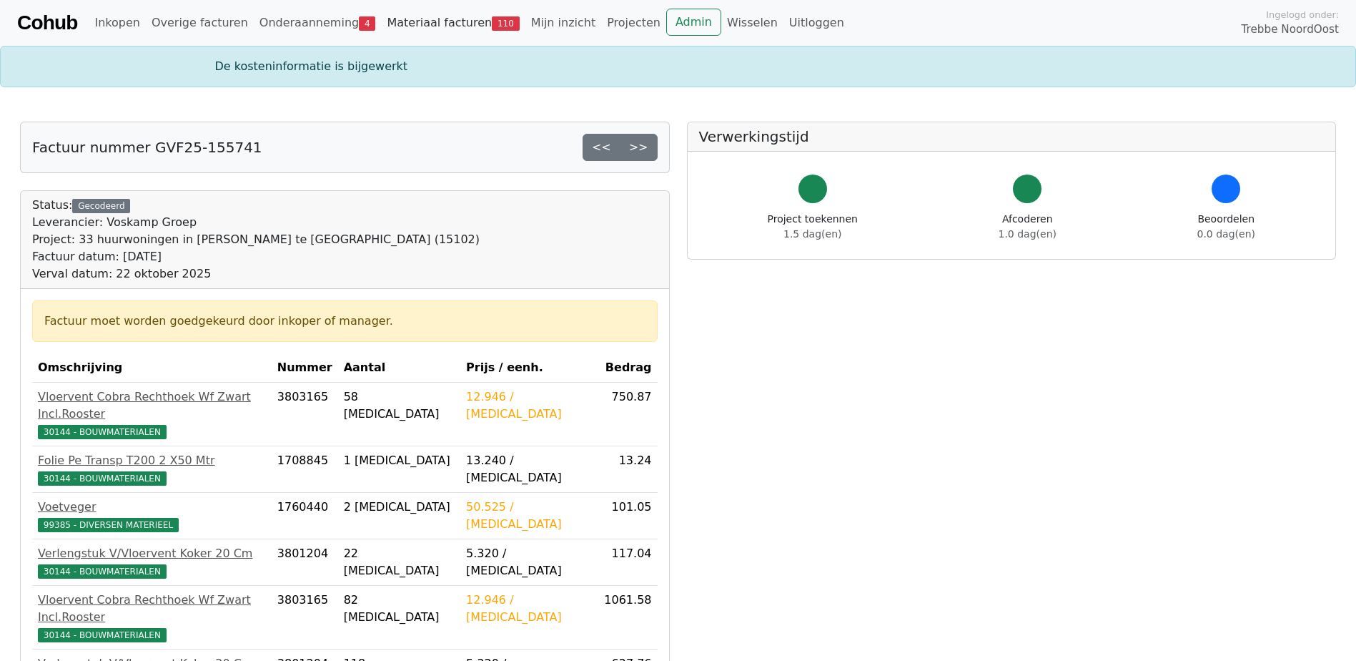
click at [441, 20] on link "Materiaal facturen 110" at bounding box center [453, 23] width 144 height 29
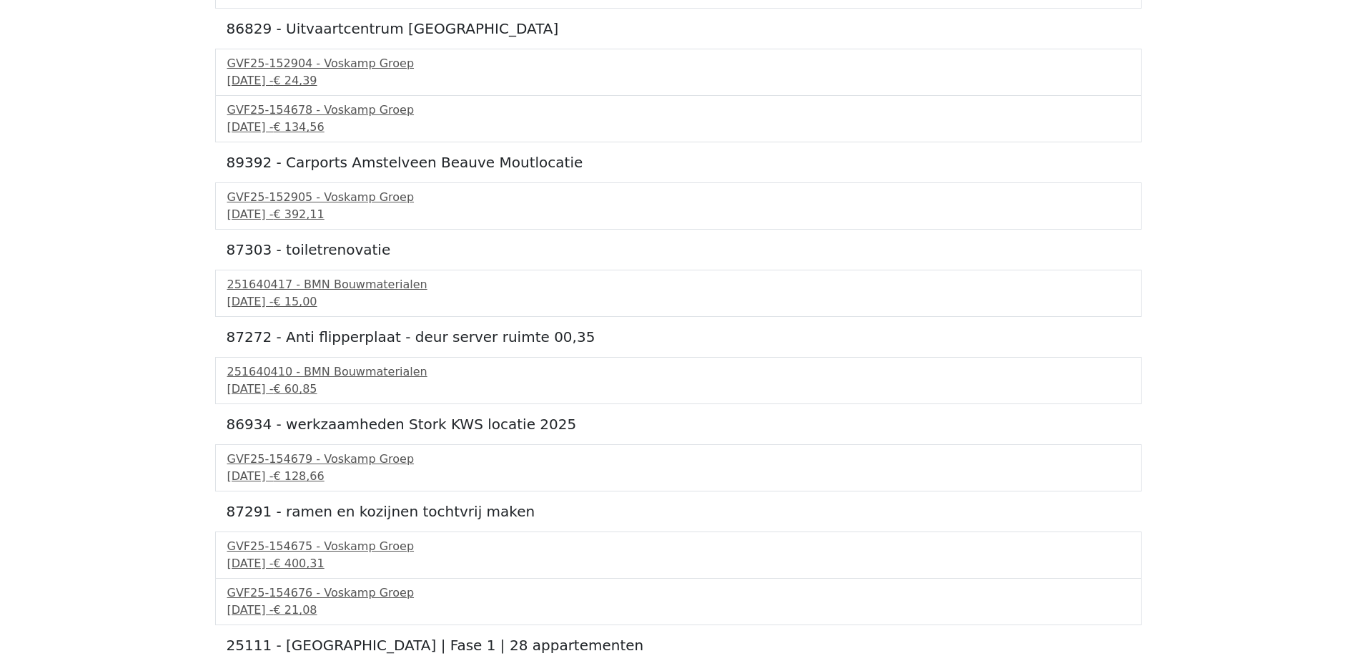
scroll to position [698, 0]
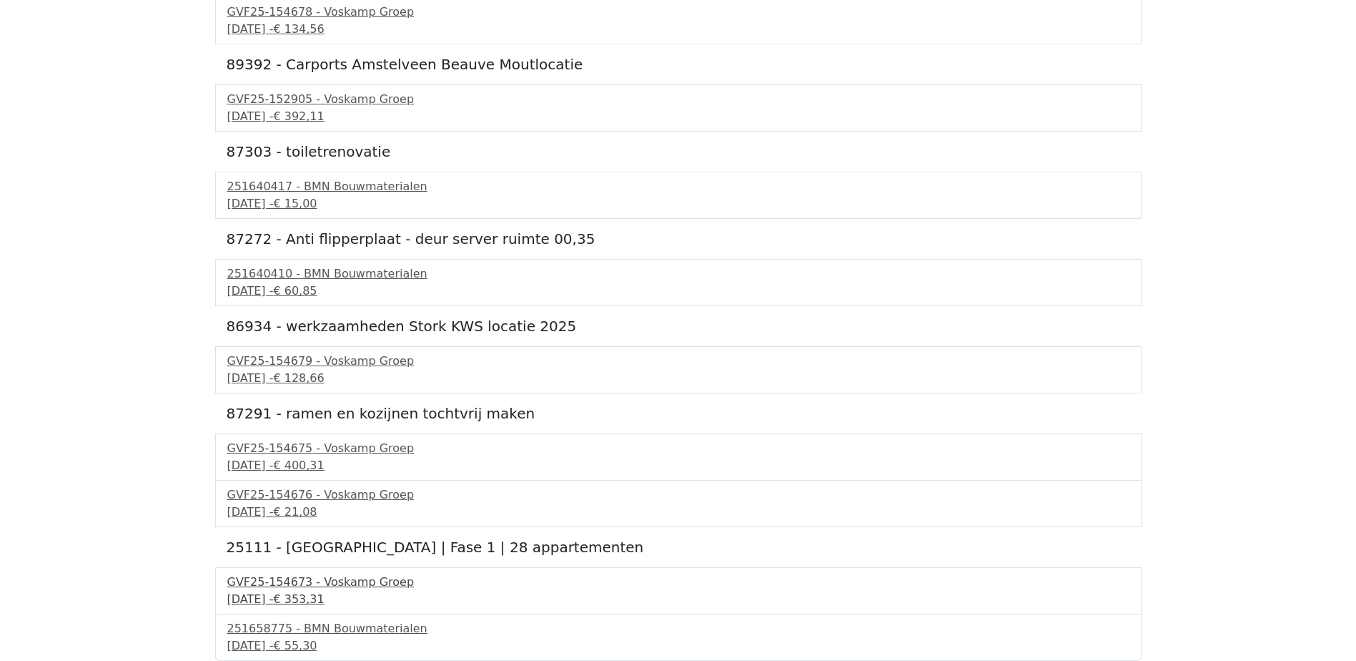
click at [333, 596] on div "[DATE] - € 353,31" at bounding box center [678, 599] width 902 height 17
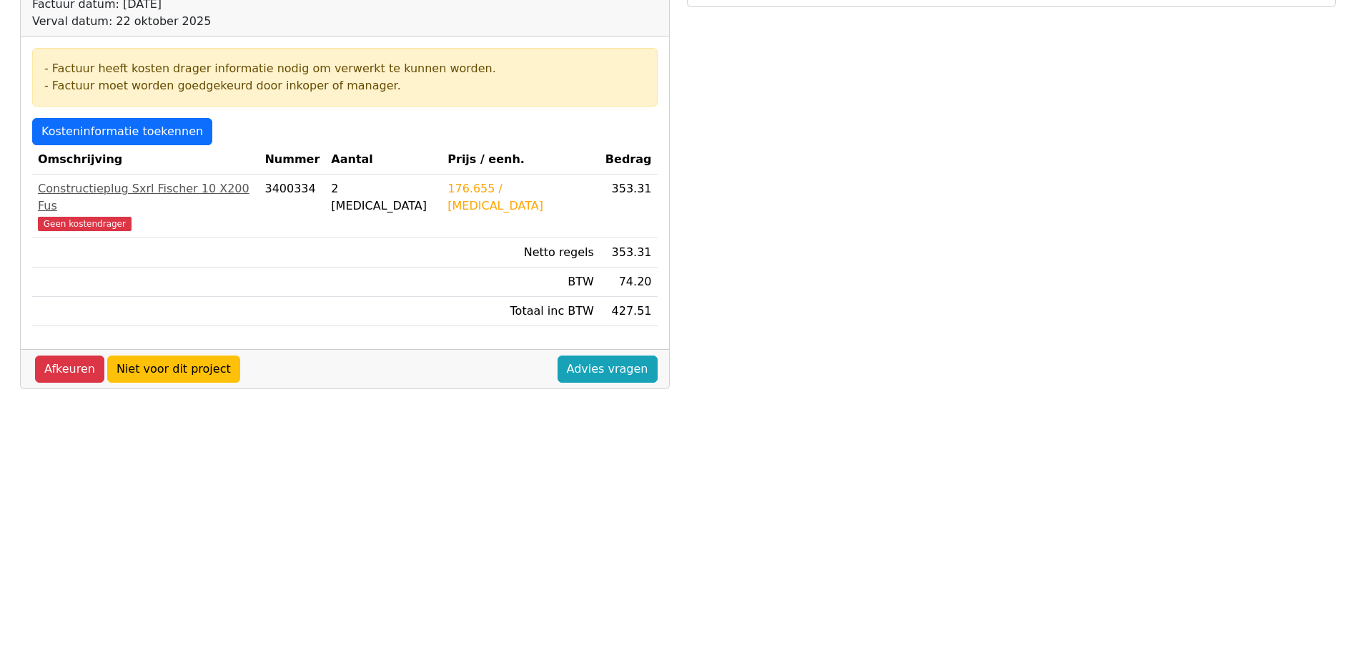
scroll to position [214, 0]
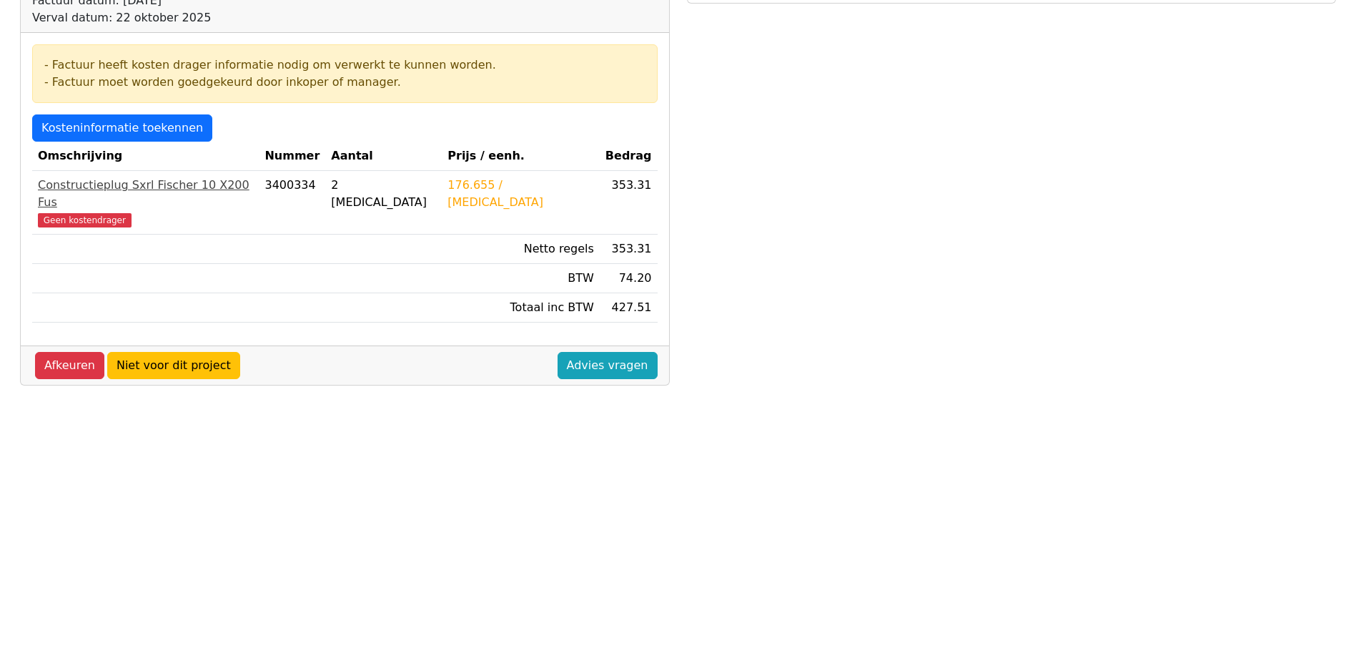
click at [158, 188] on div "Constructieplug Sxrl Fischer 10 X200 Fus" at bounding box center [145, 194] width 215 height 34
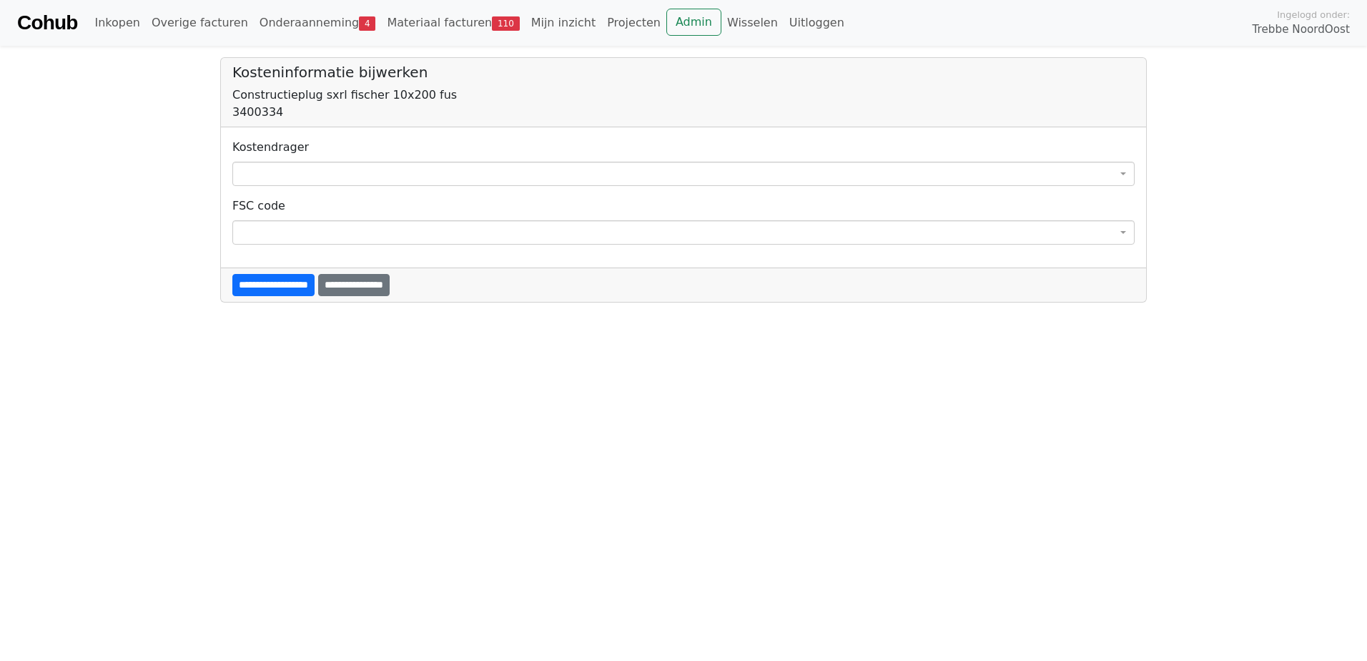
click at [261, 167] on span at bounding box center [683, 174] width 902 height 24
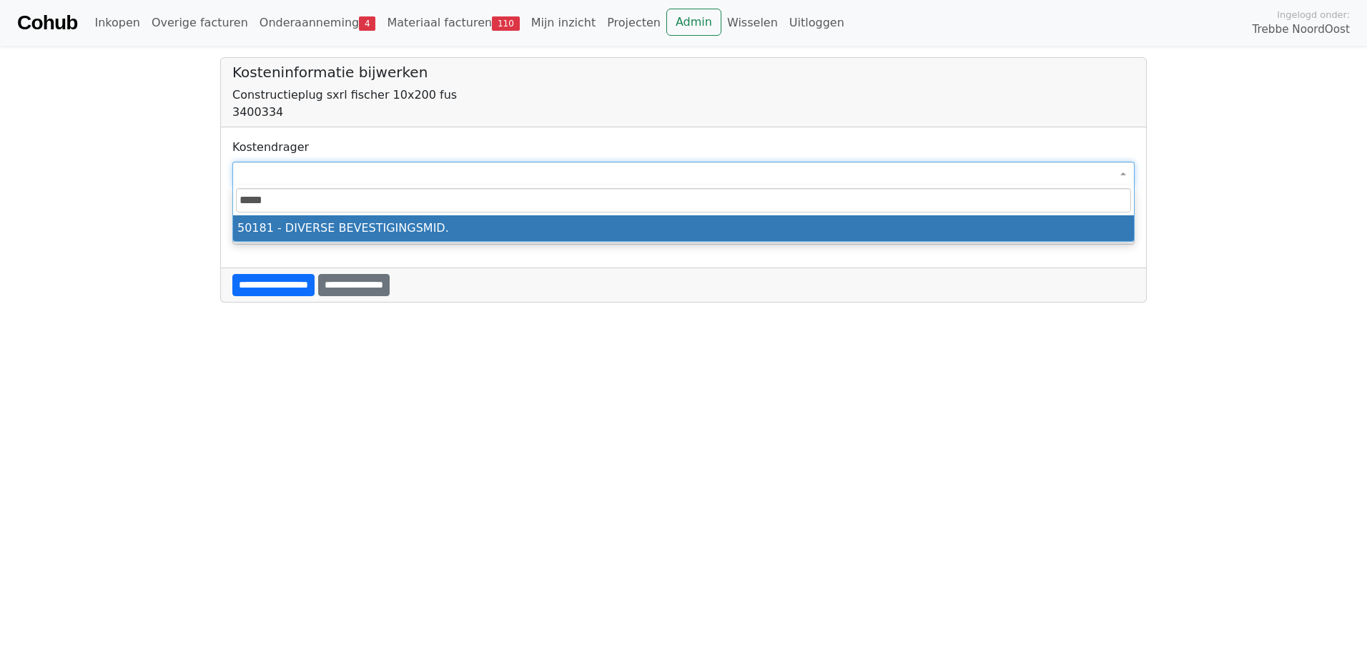
type input "*****"
select select "****"
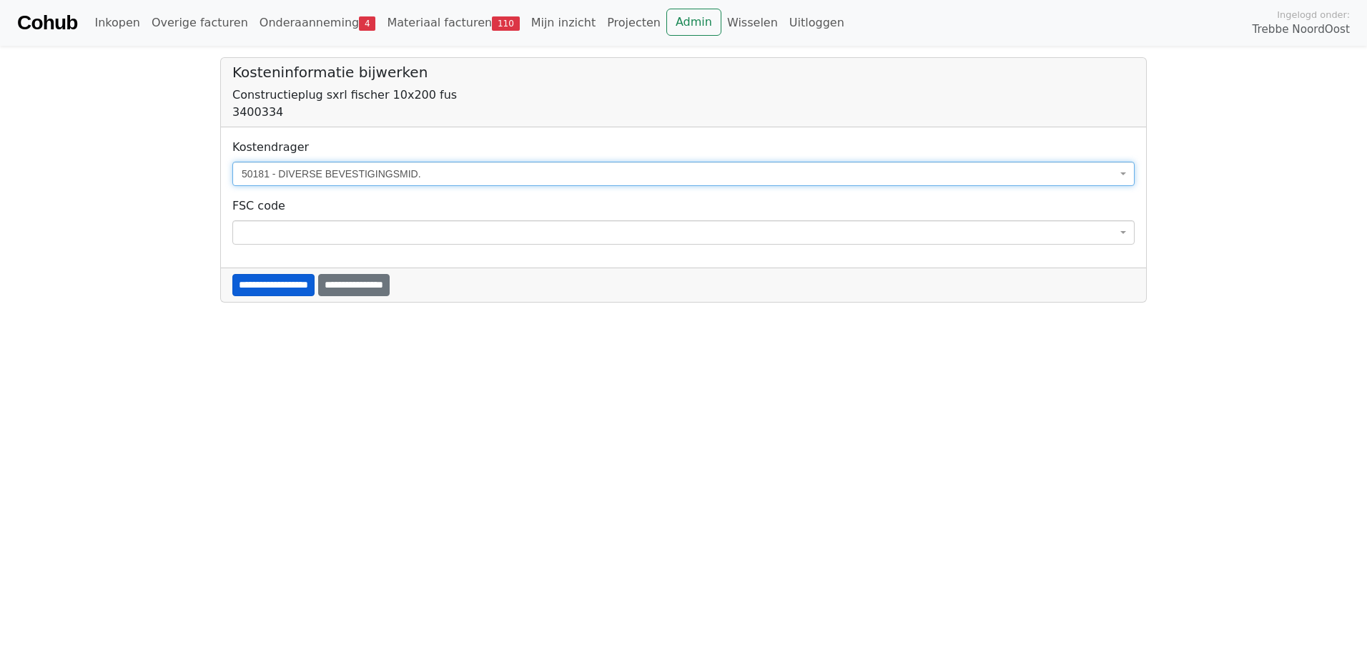
click at [281, 275] on input "**********" at bounding box center [273, 285] width 82 height 22
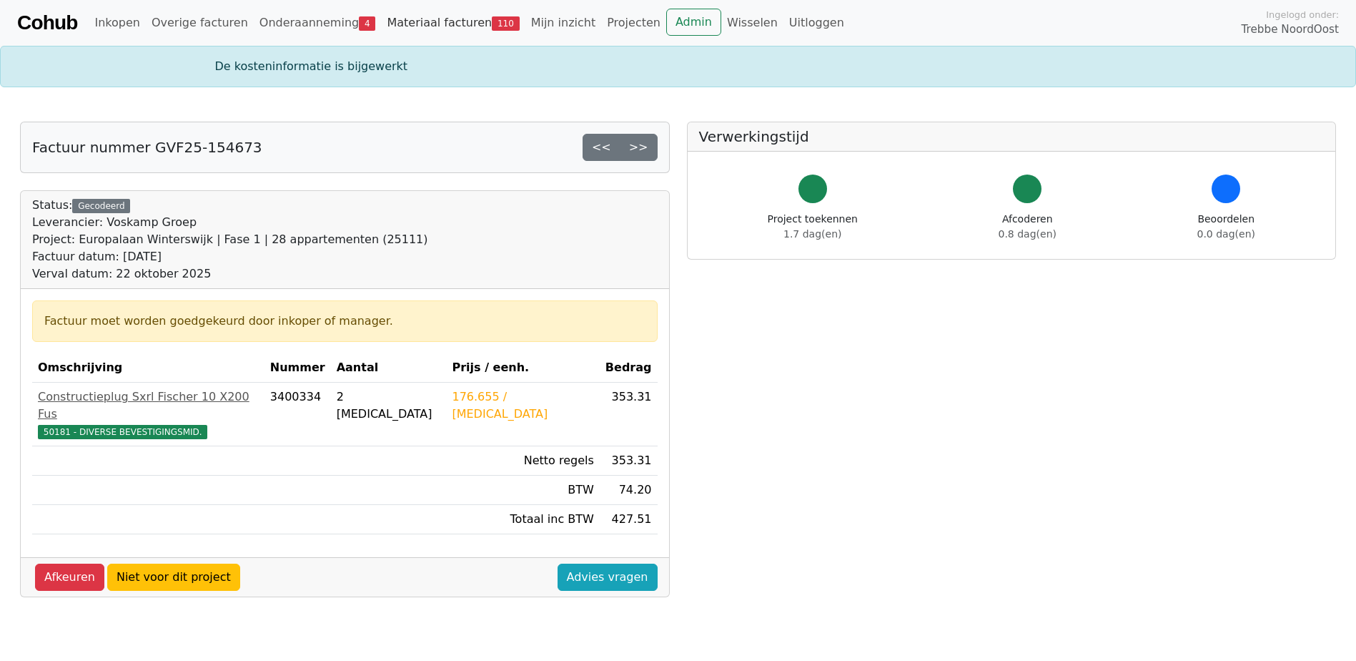
click at [455, 12] on link "Materiaal facturen 110" at bounding box center [453, 23] width 144 height 29
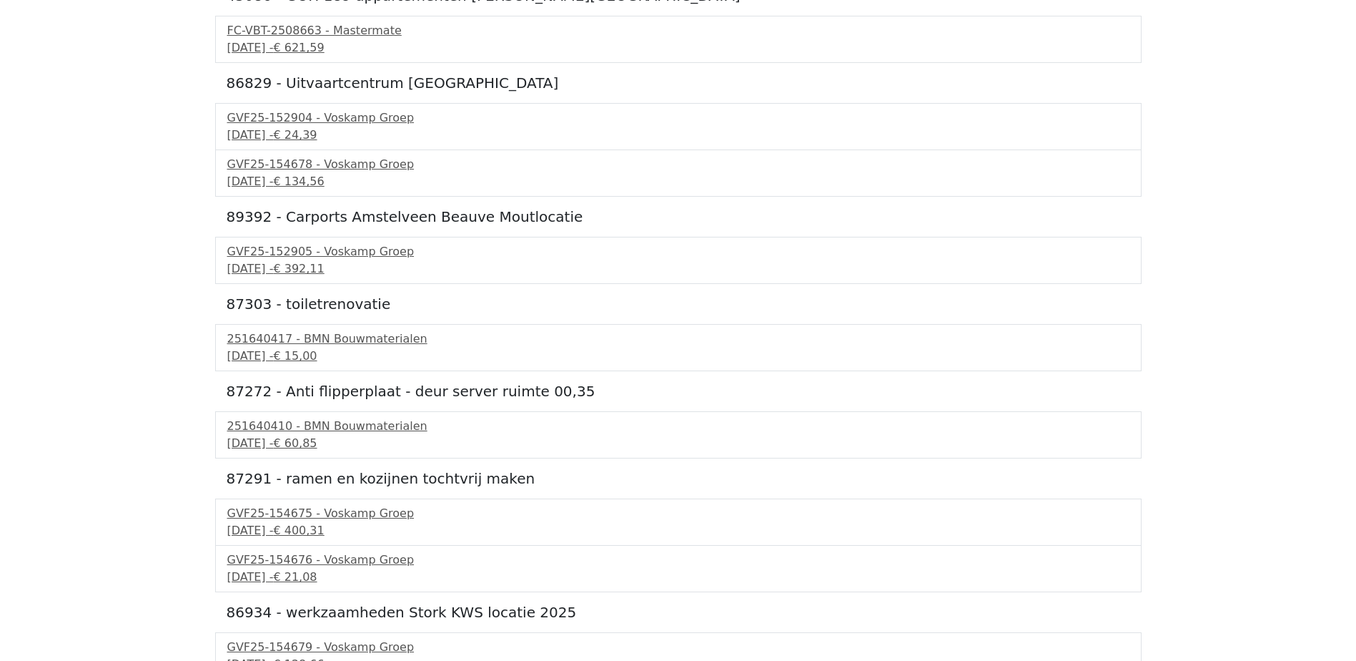
scroll to position [651, 0]
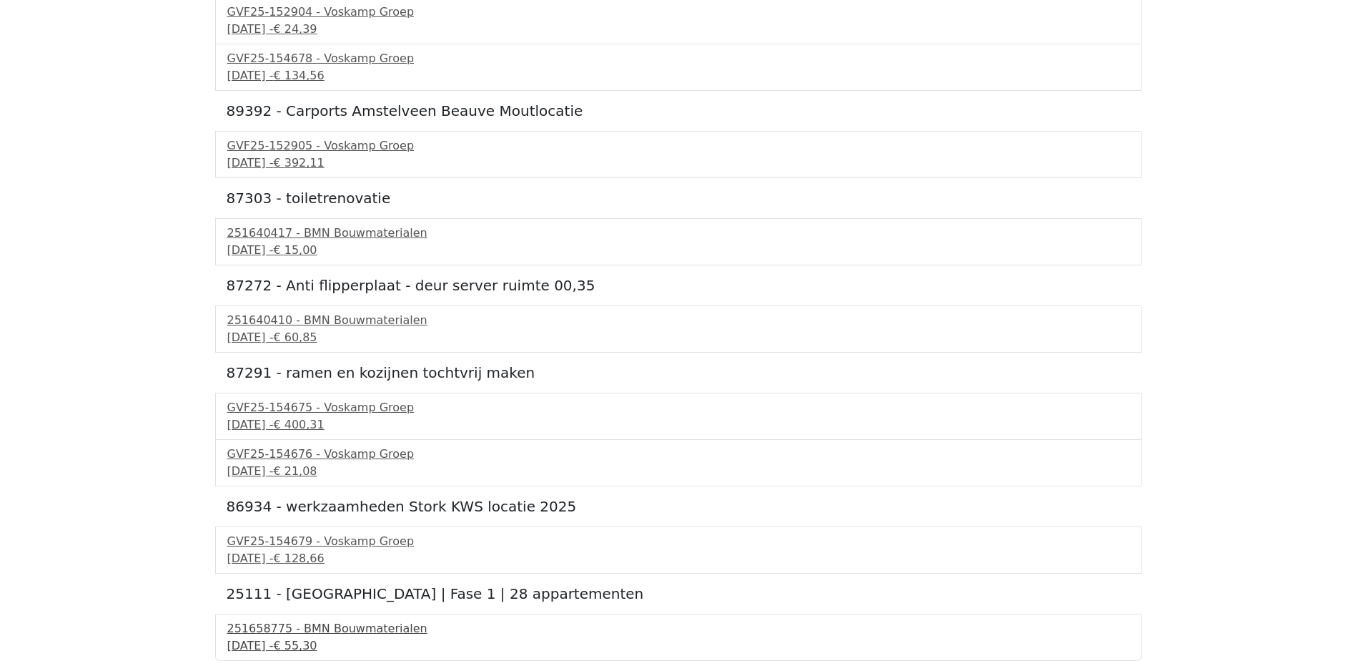
click at [317, 641] on span "€ 55,30" at bounding box center [295, 645] width 44 height 14
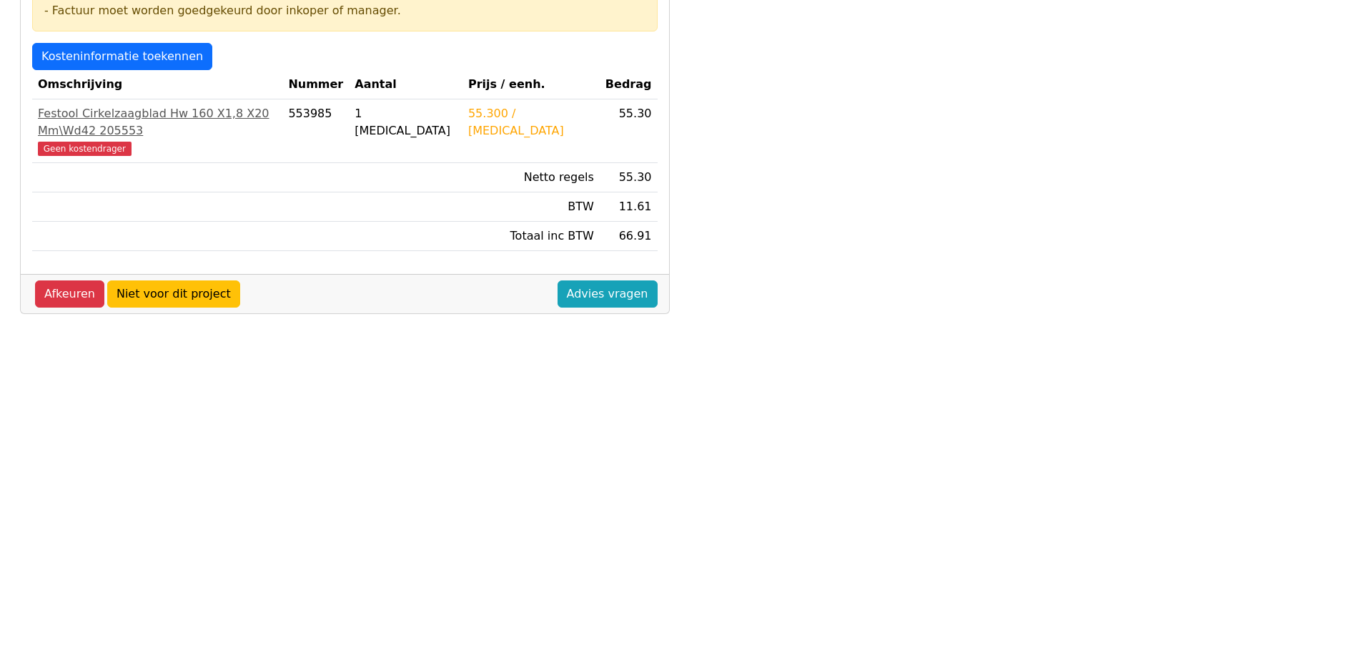
scroll to position [214, 0]
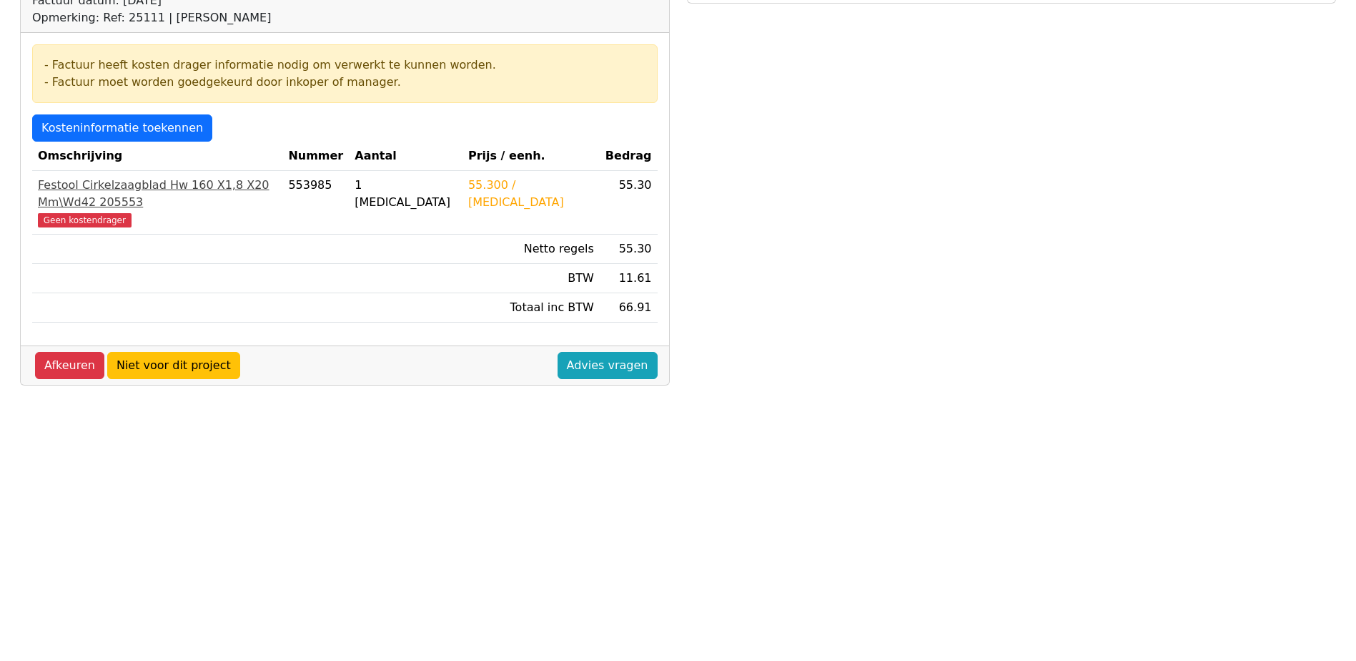
click at [277, 182] on div "Festool Cirkelzaagblad Hw 160 X1,8 X20 Mm\Wd42 205553" at bounding box center [157, 194] width 239 height 34
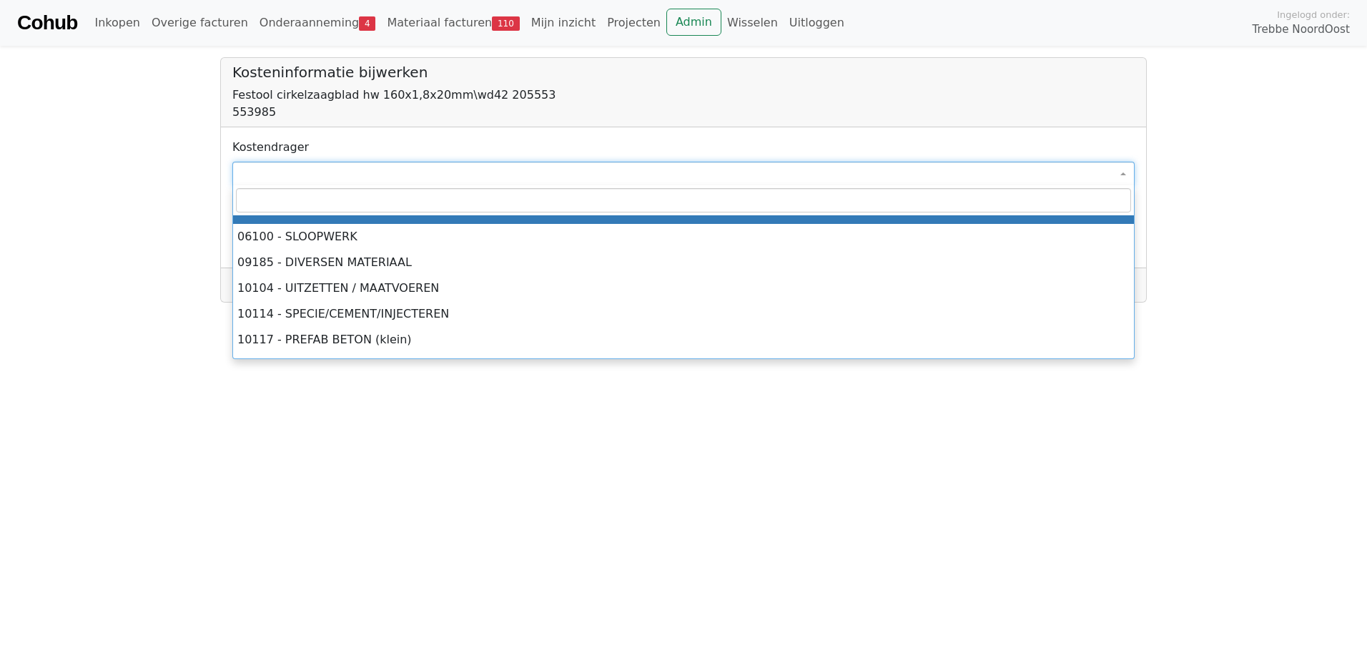
click at [334, 172] on span at bounding box center [683, 174] width 902 height 24
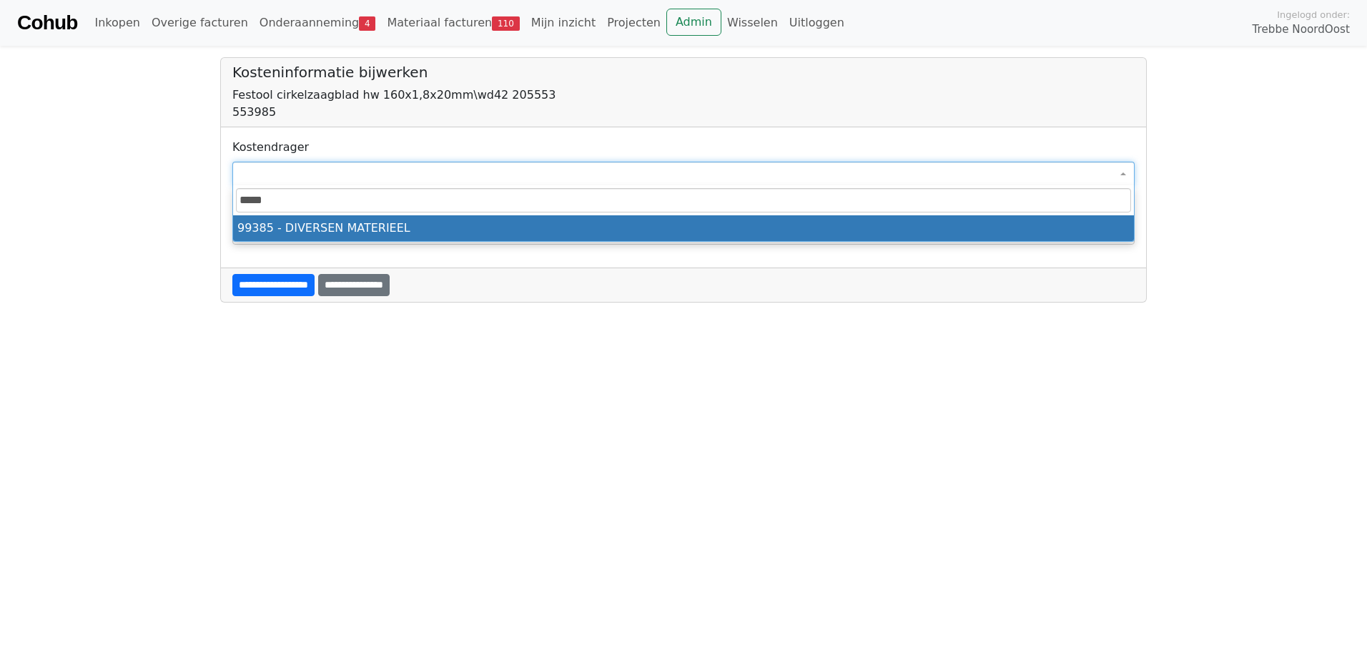
type input "*****"
select select "****"
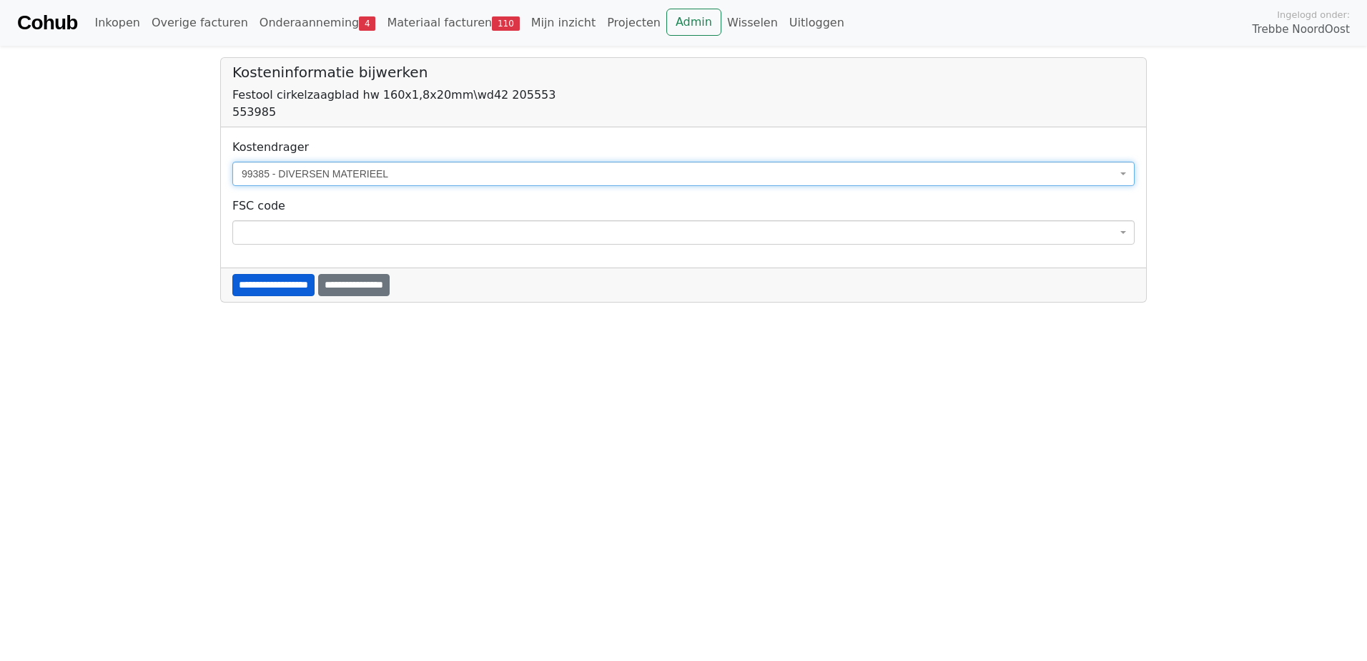
click at [296, 278] on input "**********" at bounding box center [273, 285] width 82 height 22
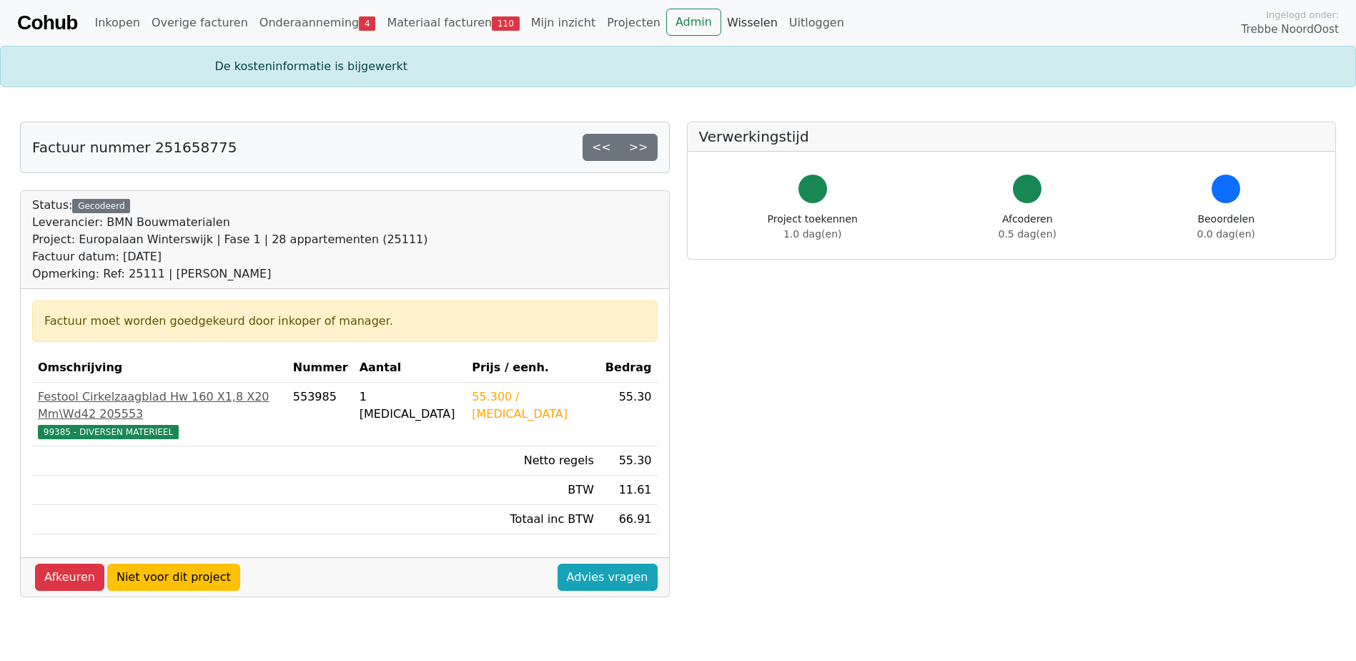
click at [721, 22] on link "Wisselen" at bounding box center [752, 23] width 62 height 29
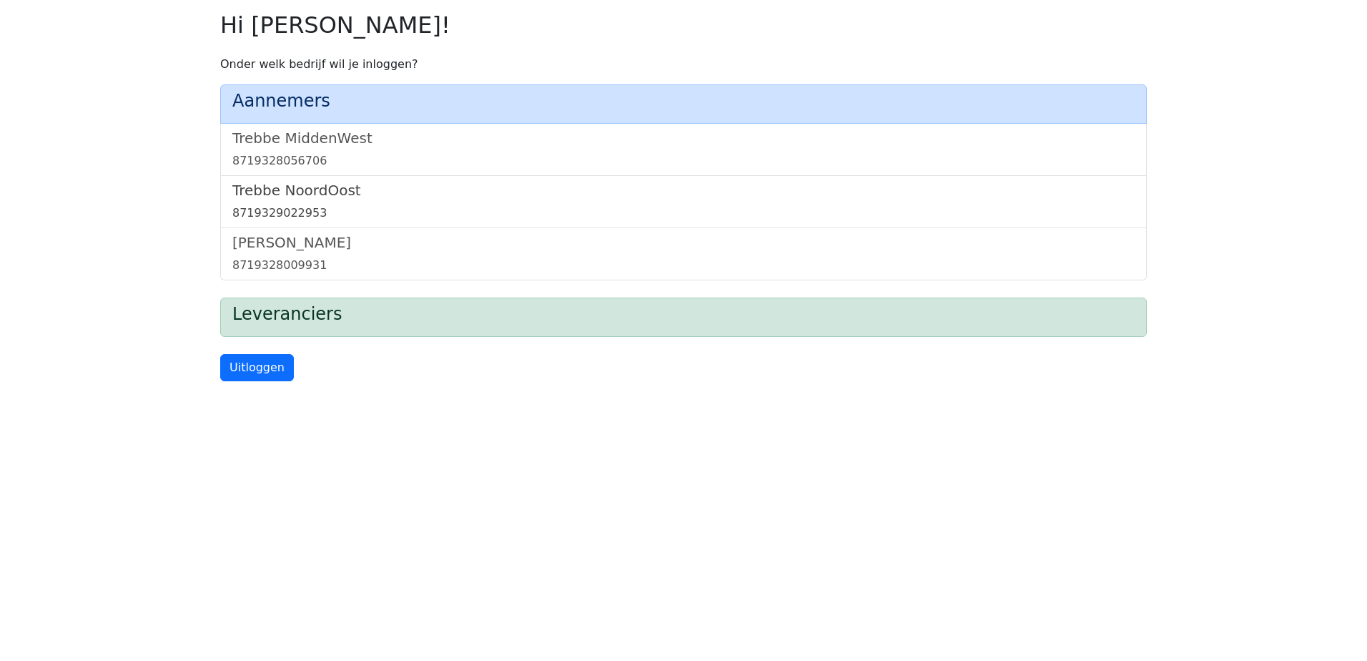
click at [334, 195] on h5 "Trebbe NoordOost" at bounding box center [683, 190] width 902 height 17
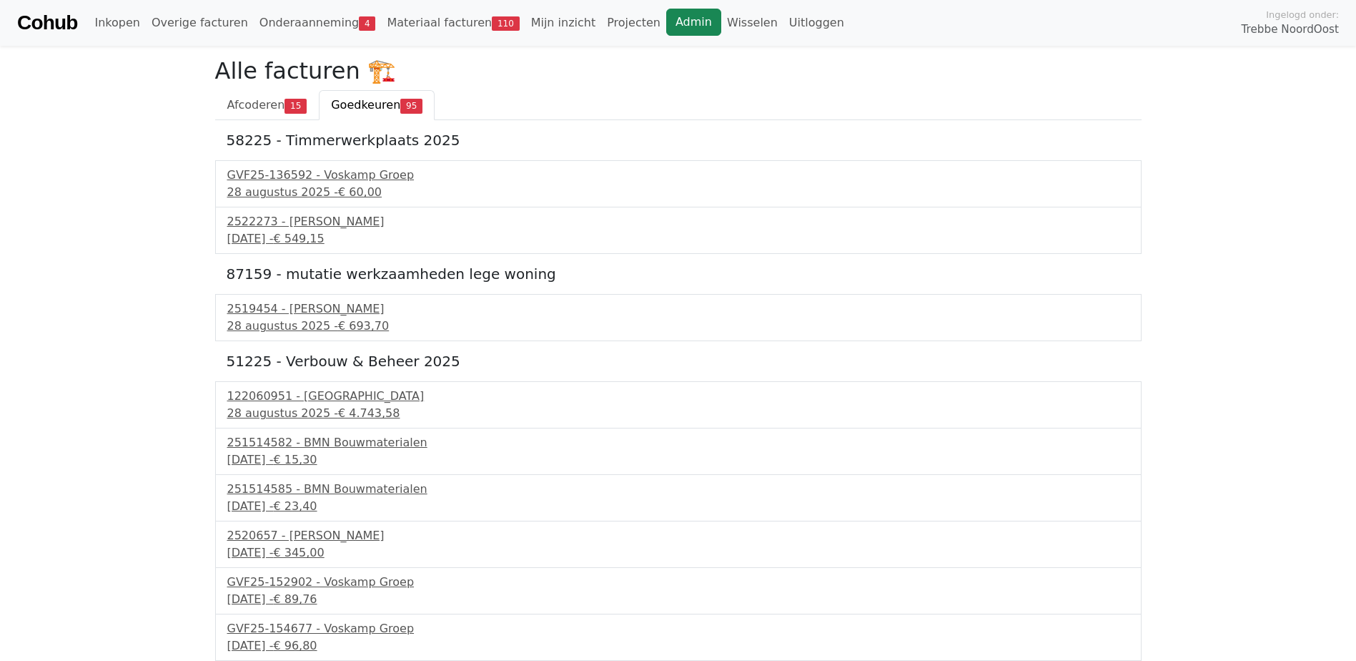
click at [666, 19] on link "Admin" at bounding box center [693, 22] width 55 height 27
click at [262, 102] on span "Afcoderen" at bounding box center [256, 105] width 58 height 14
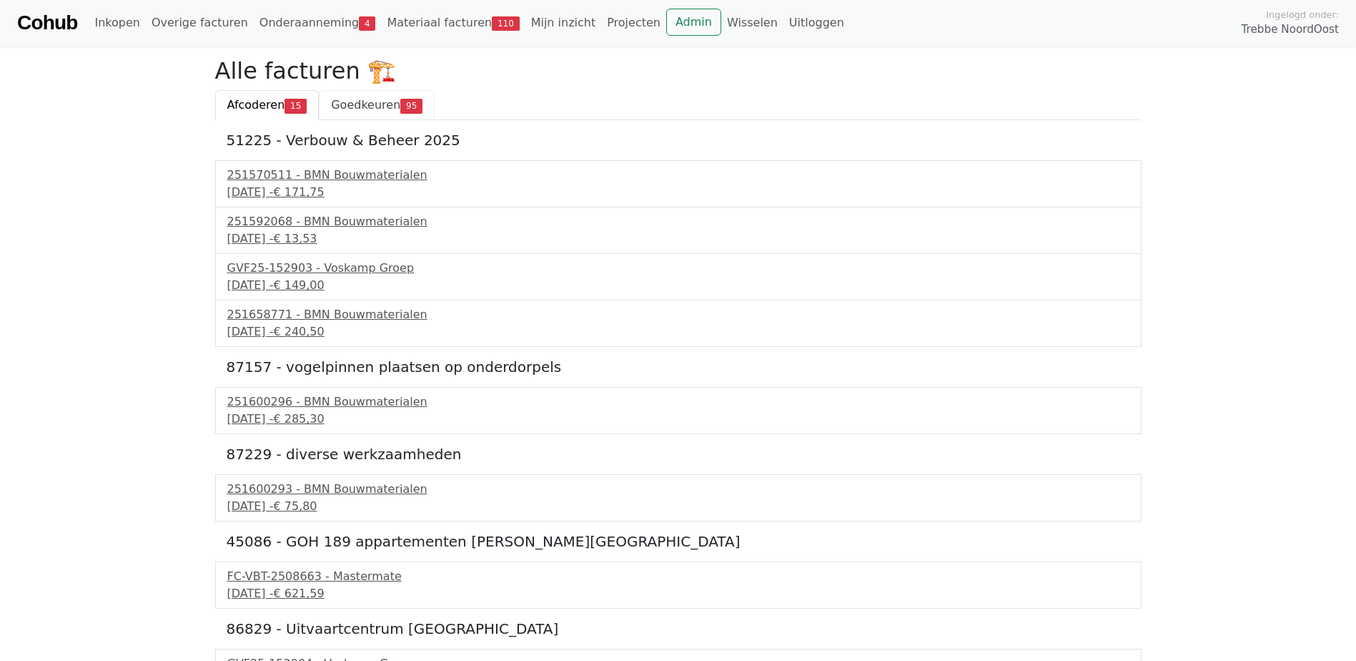
click at [383, 107] on span "Goedkeuren" at bounding box center [365, 105] width 69 height 14
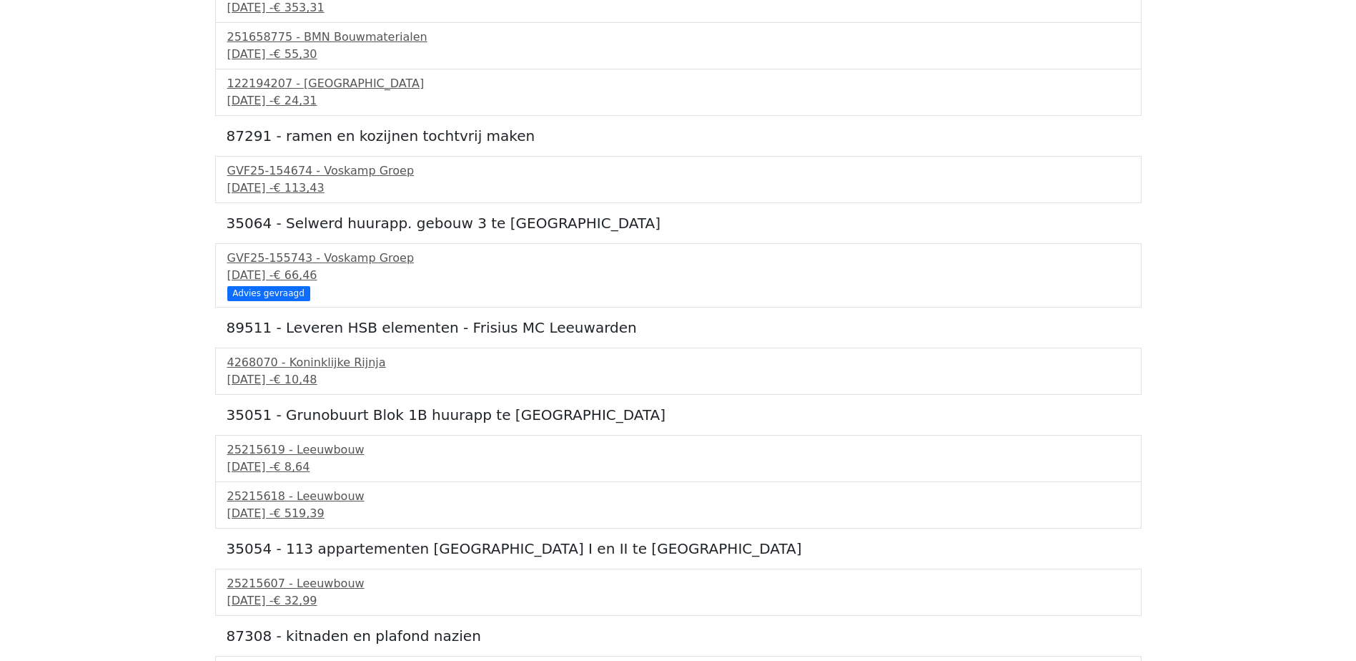
scroll to position [4324, 0]
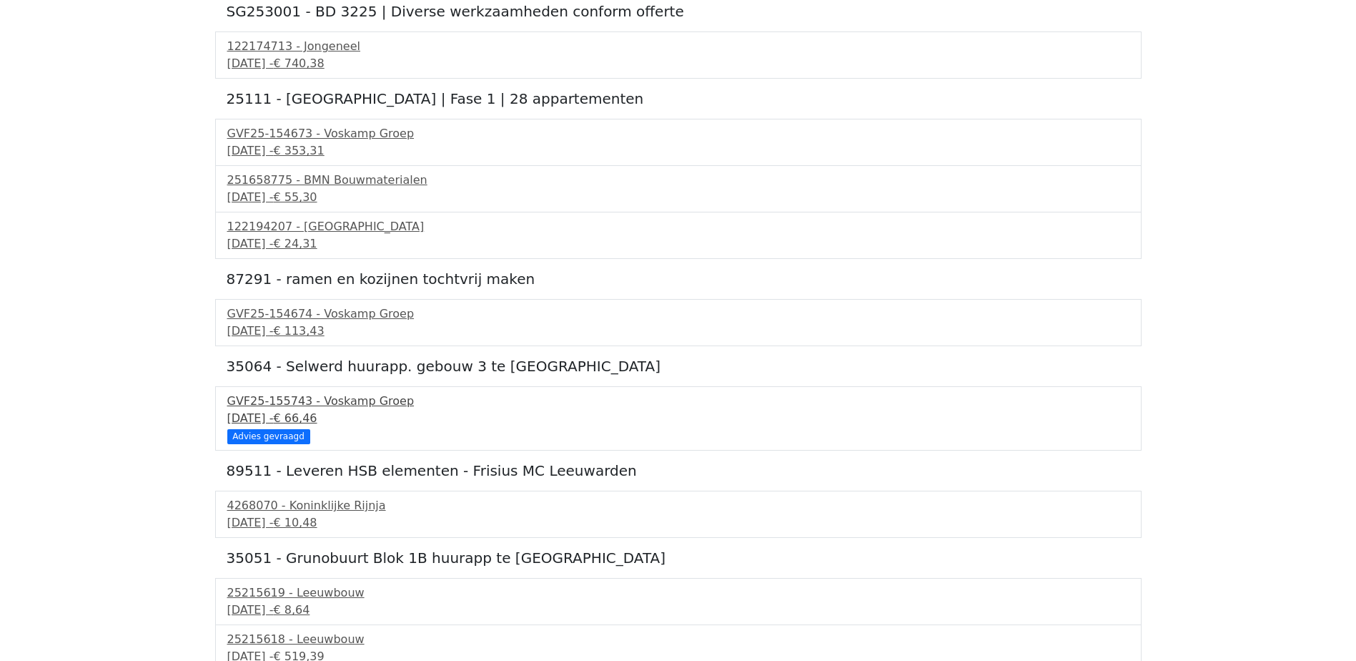
click at [317, 416] on span "€ 66,46" at bounding box center [295, 418] width 44 height 14
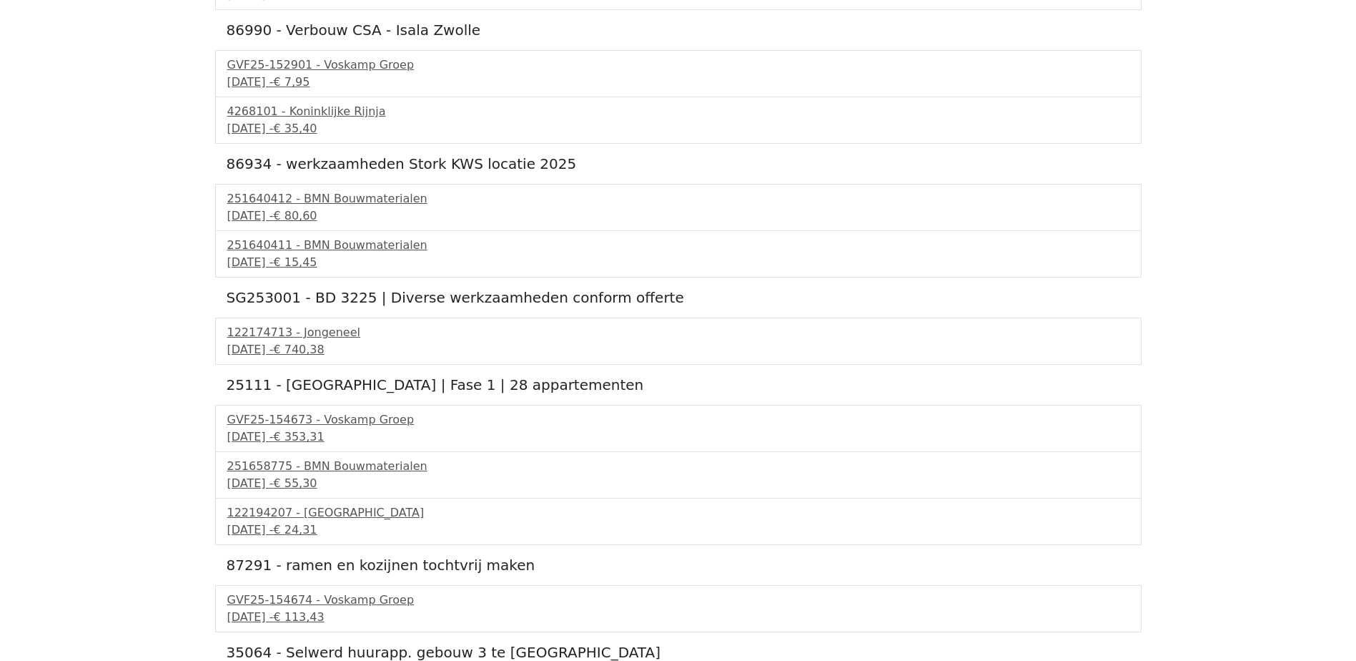
scroll to position [3895, 0]
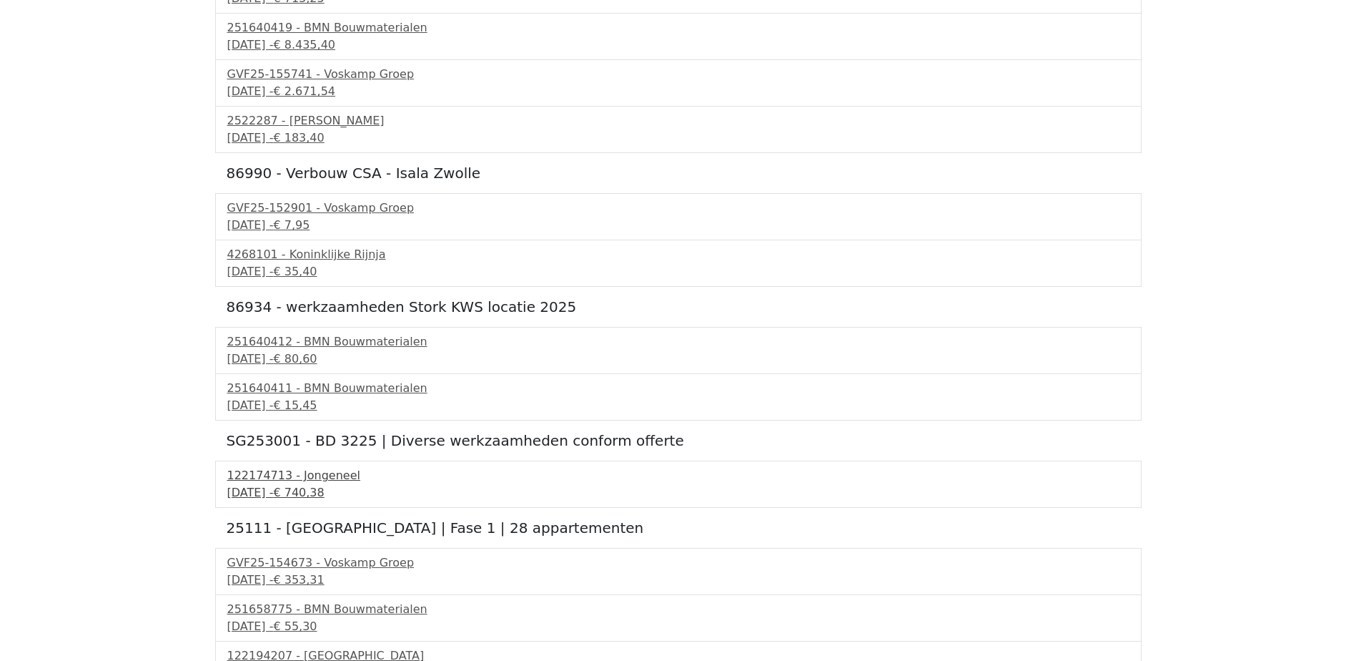
click at [322, 490] on div "19 september 2025 - € 740,38" at bounding box center [678, 492] width 902 height 17
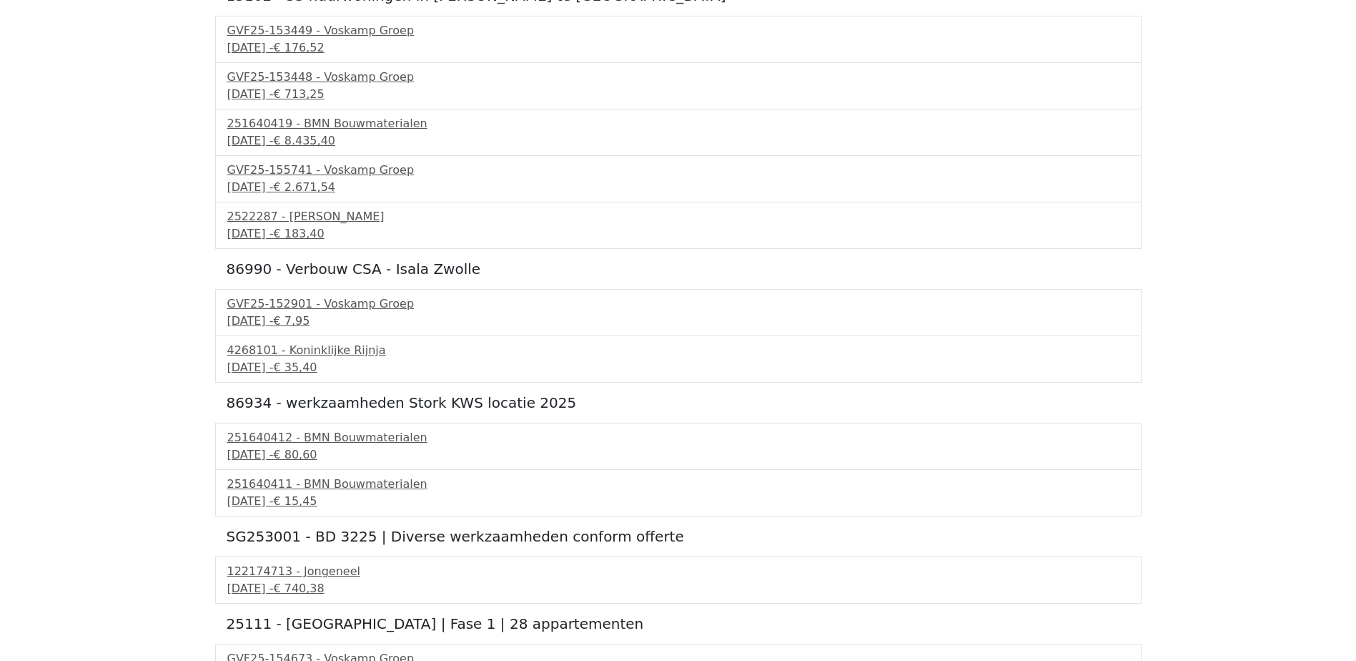
scroll to position [3609, 0]
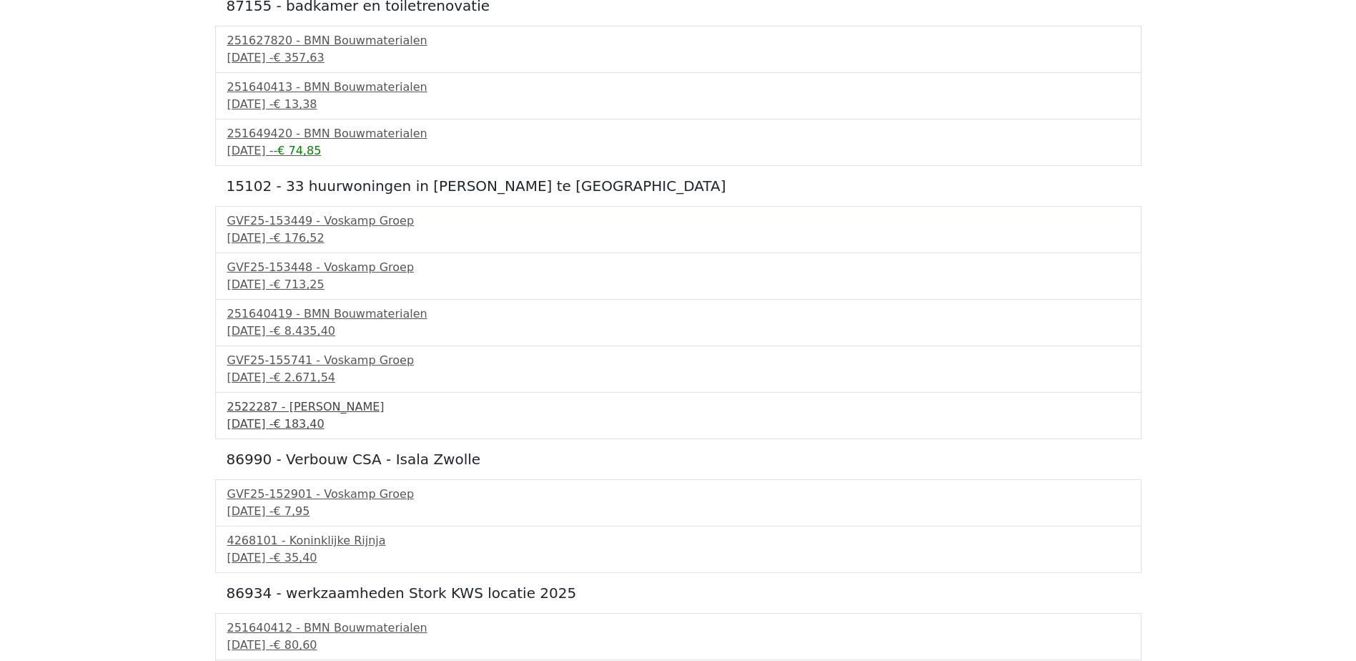
click at [318, 413] on div "2522287 - Van Dalen" at bounding box center [678, 406] width 902 height 17
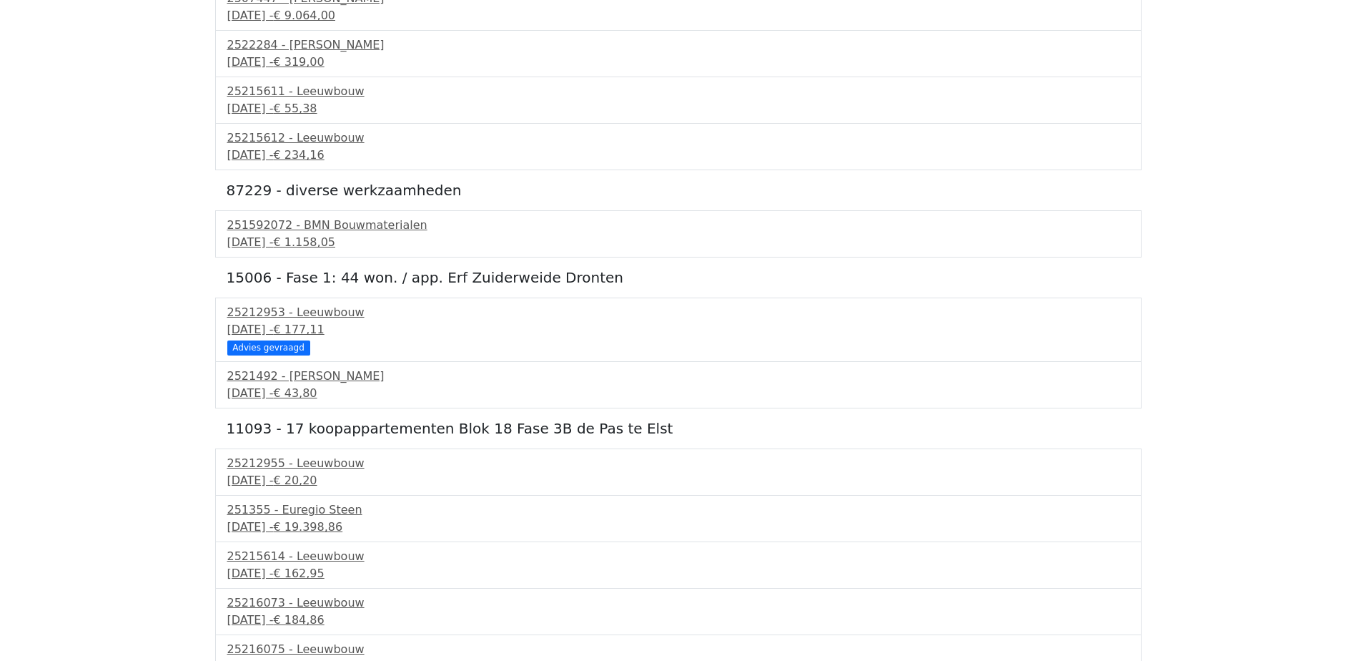
scroll to position [1536, 0]
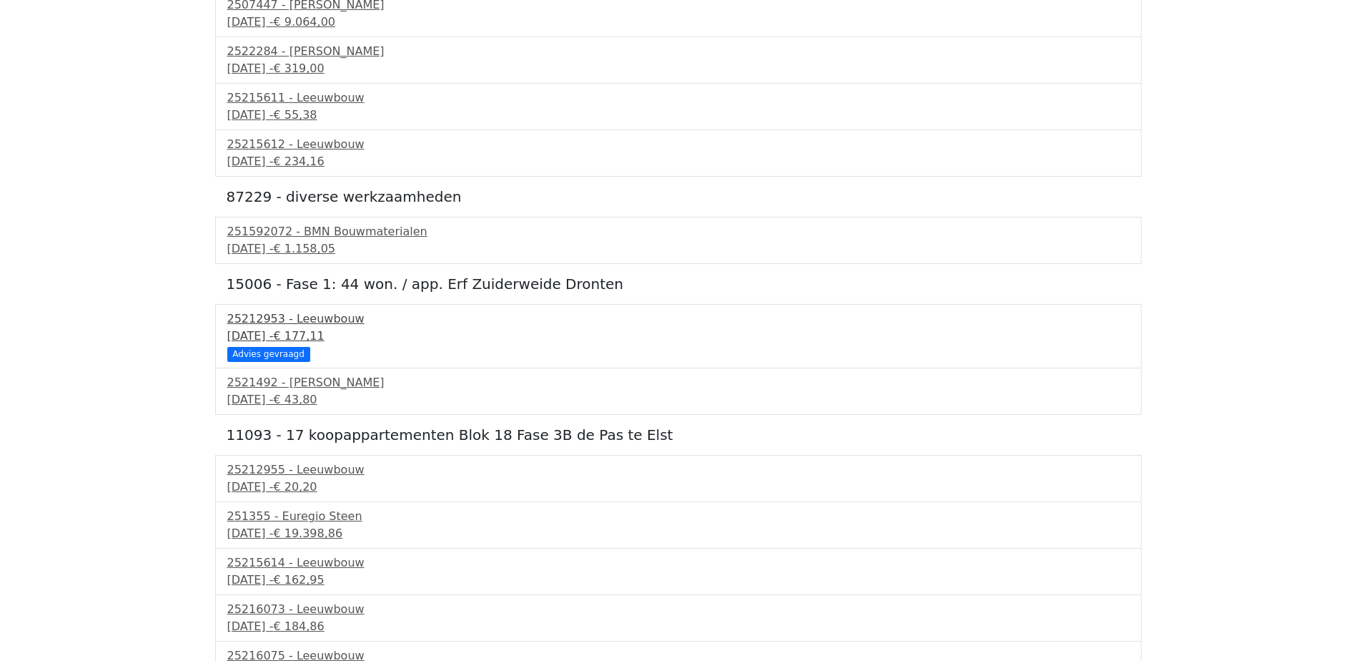
click at [324, 332] on span "€ 177,11" at bounding box center [298, 336] width 51 height 14
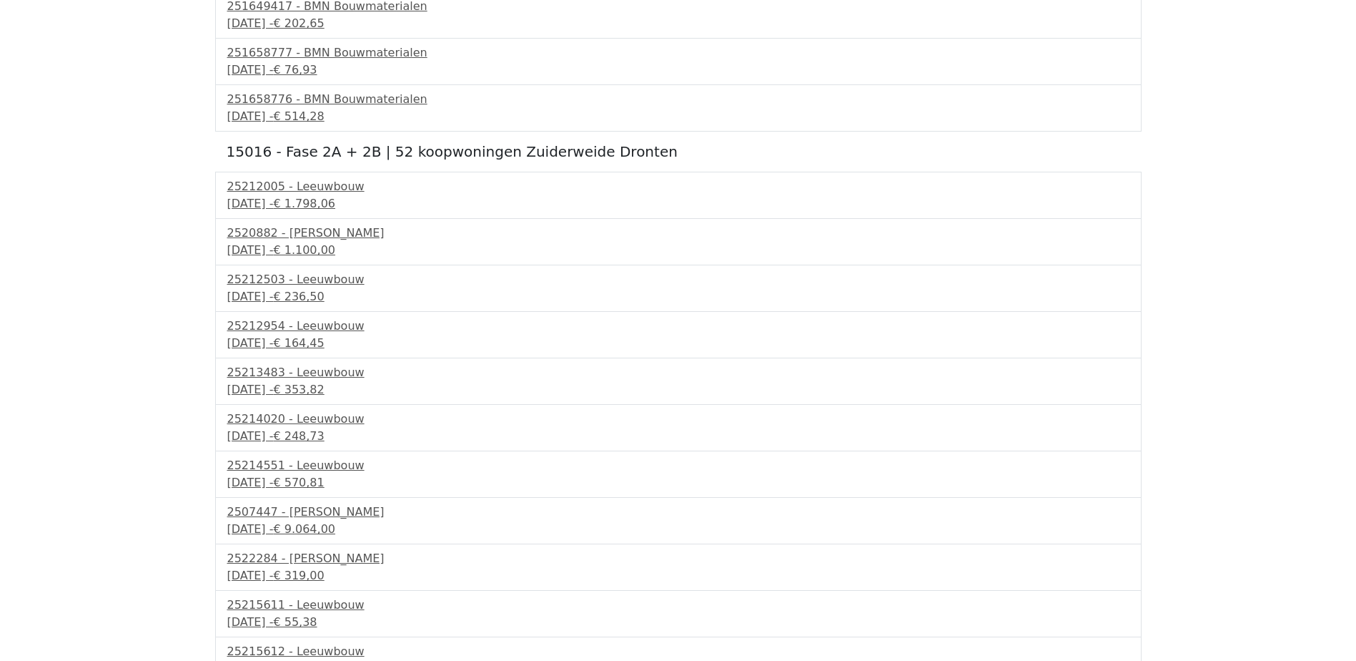
scroll to position [1107, 0]
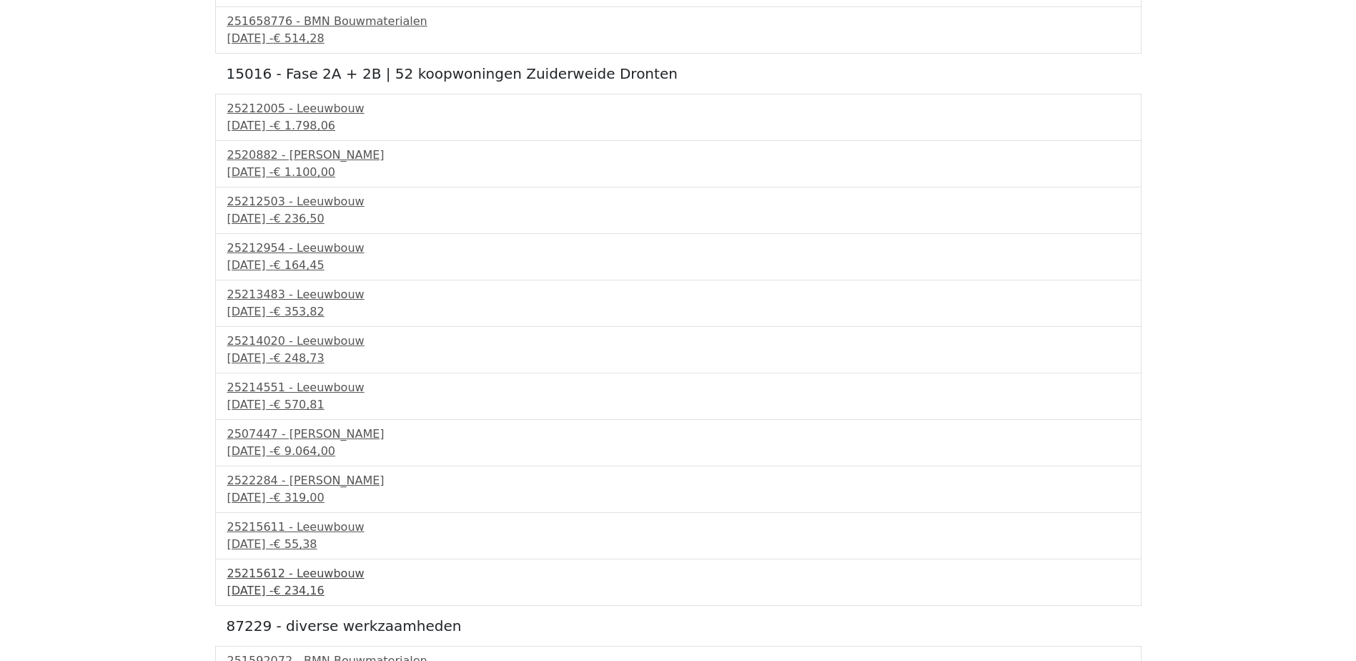
click at [319, 570] on div "25215612 - Leeuwbouw" at bounding box center [678, 573] width 902 height 17
click at [335, 121] on span "€ 1.798,06" at bounding box center [304, 126] width 62 height 14
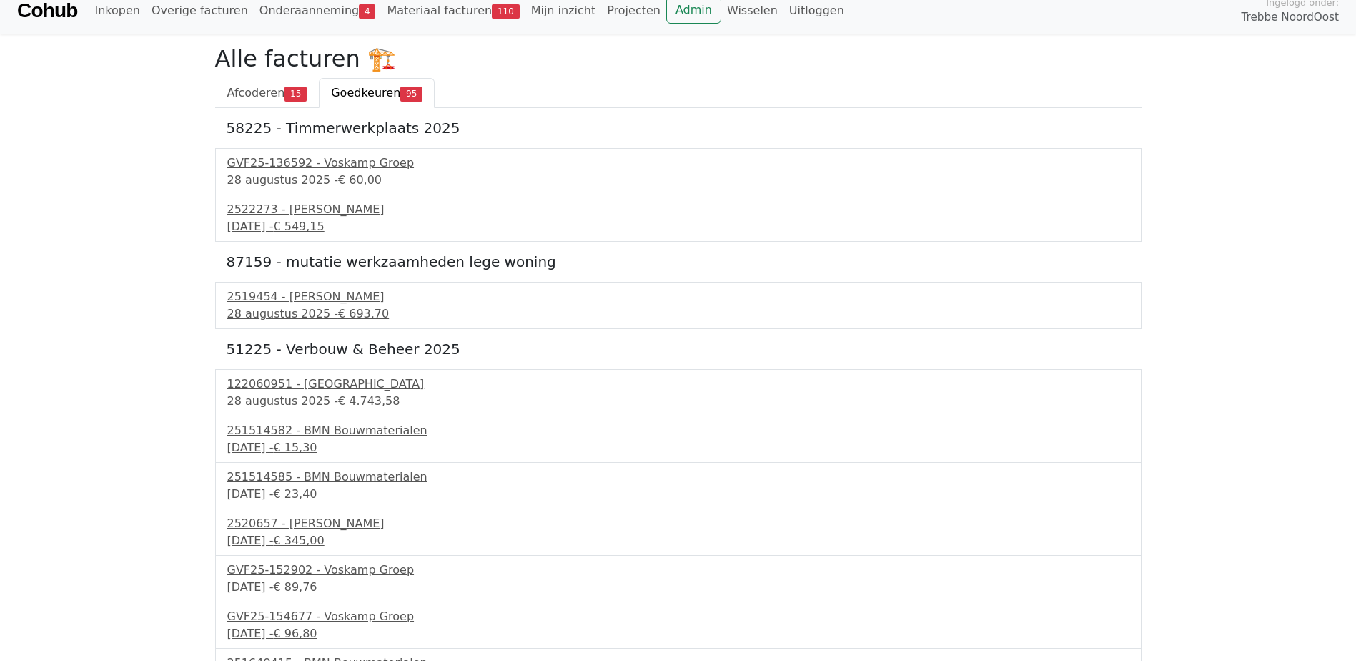
scroll to position [0, 0]
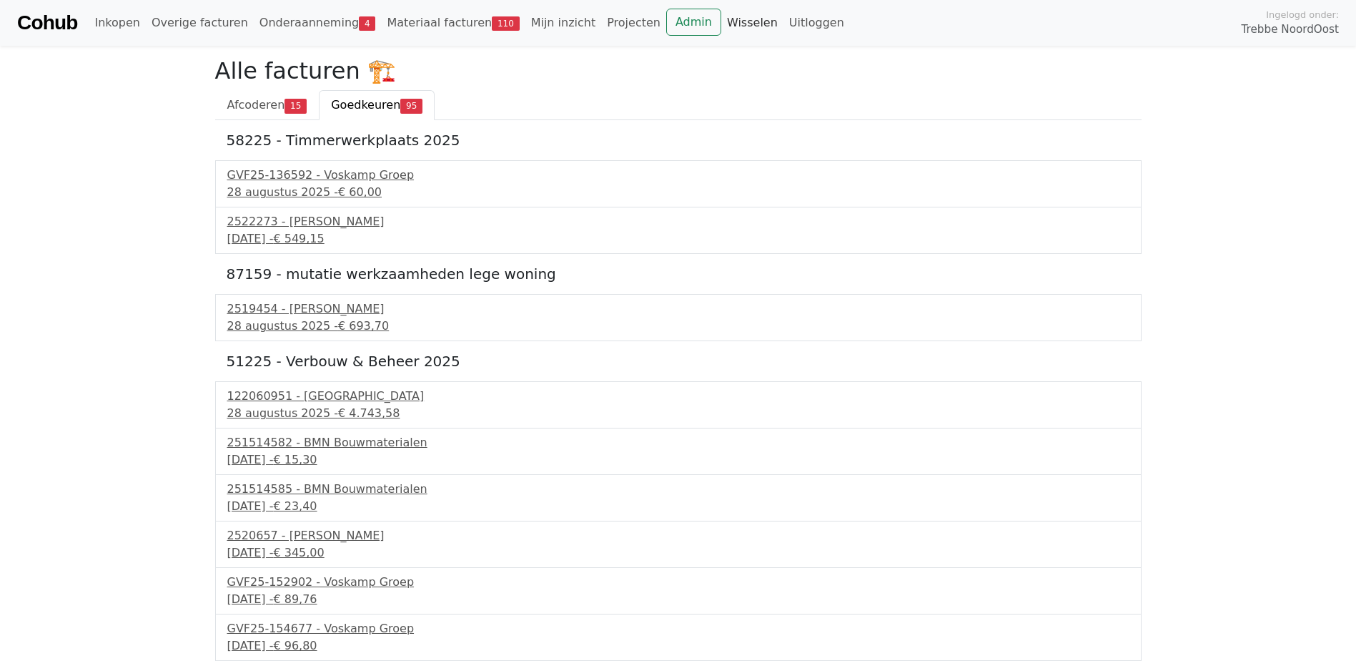
click at [721, 21] on link "Wisselen" at bounding box center [752, 23] width 62 height 29
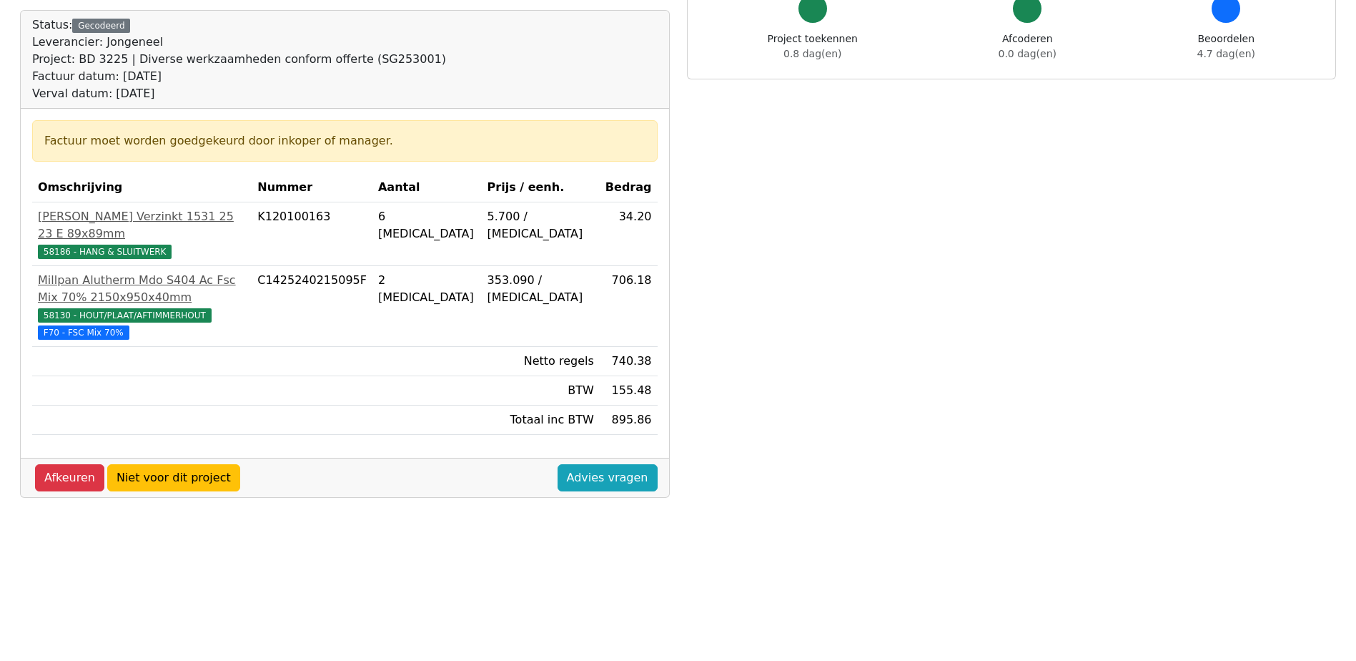
scroll to position [143, 0]
